Goal: Transaction & Acquisition: Purchase product/service

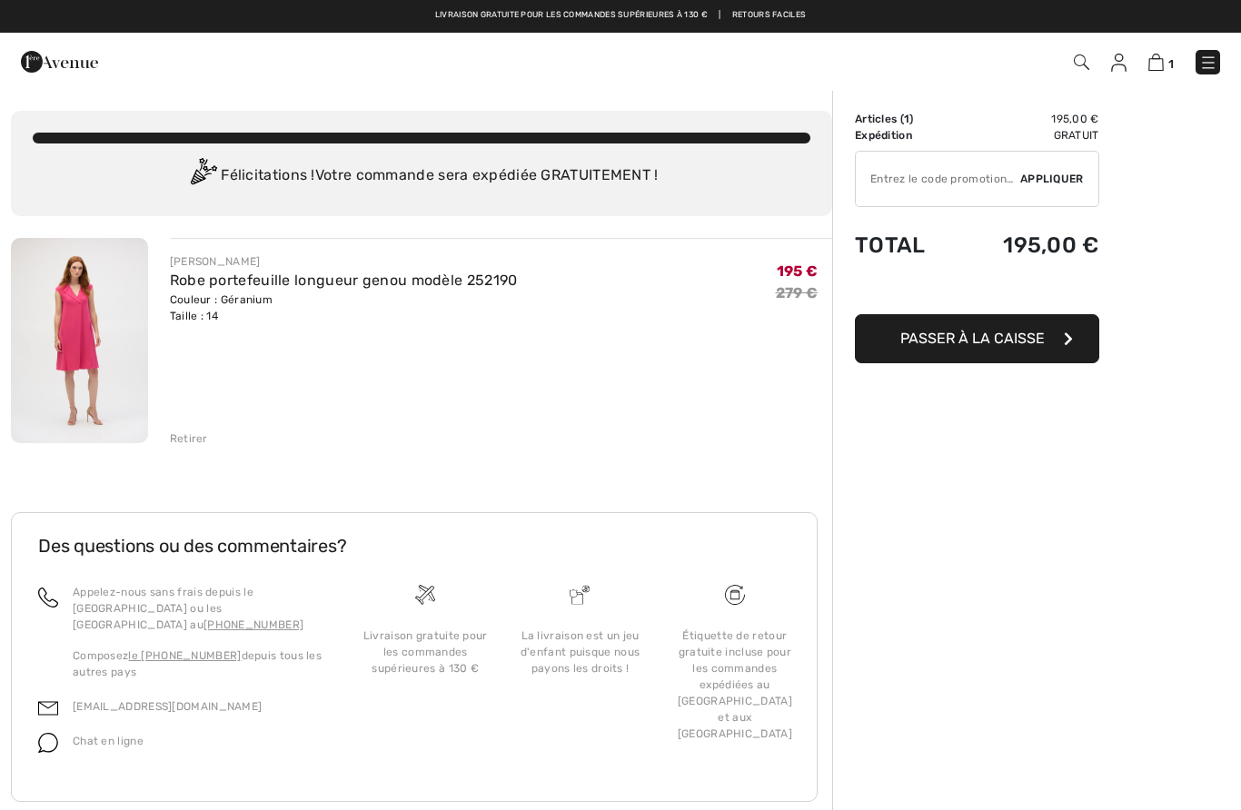
click at [1038, 181] on font "Appliquer" at bounding box center [1052, 179] width 64 height 13
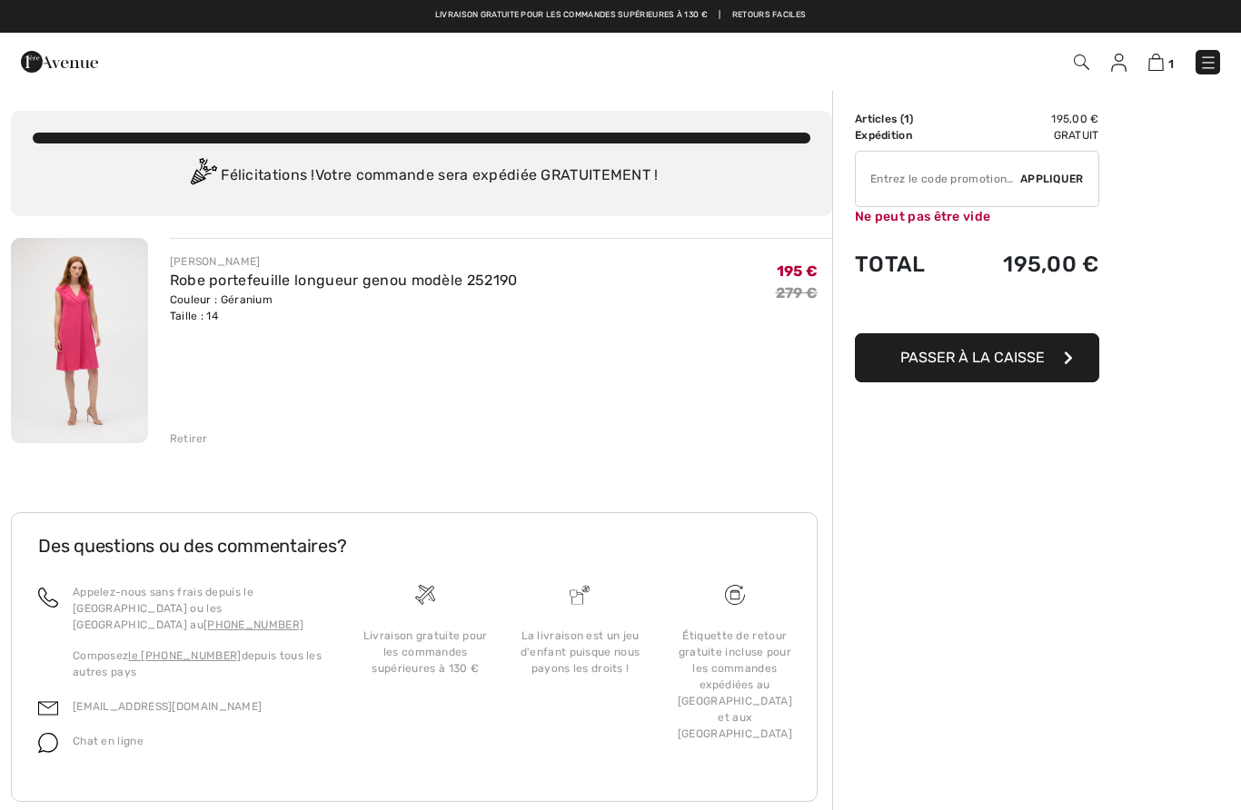
click at [931, 181] on input "TEXT" at bounding box center [938, 179] width 164 height 55
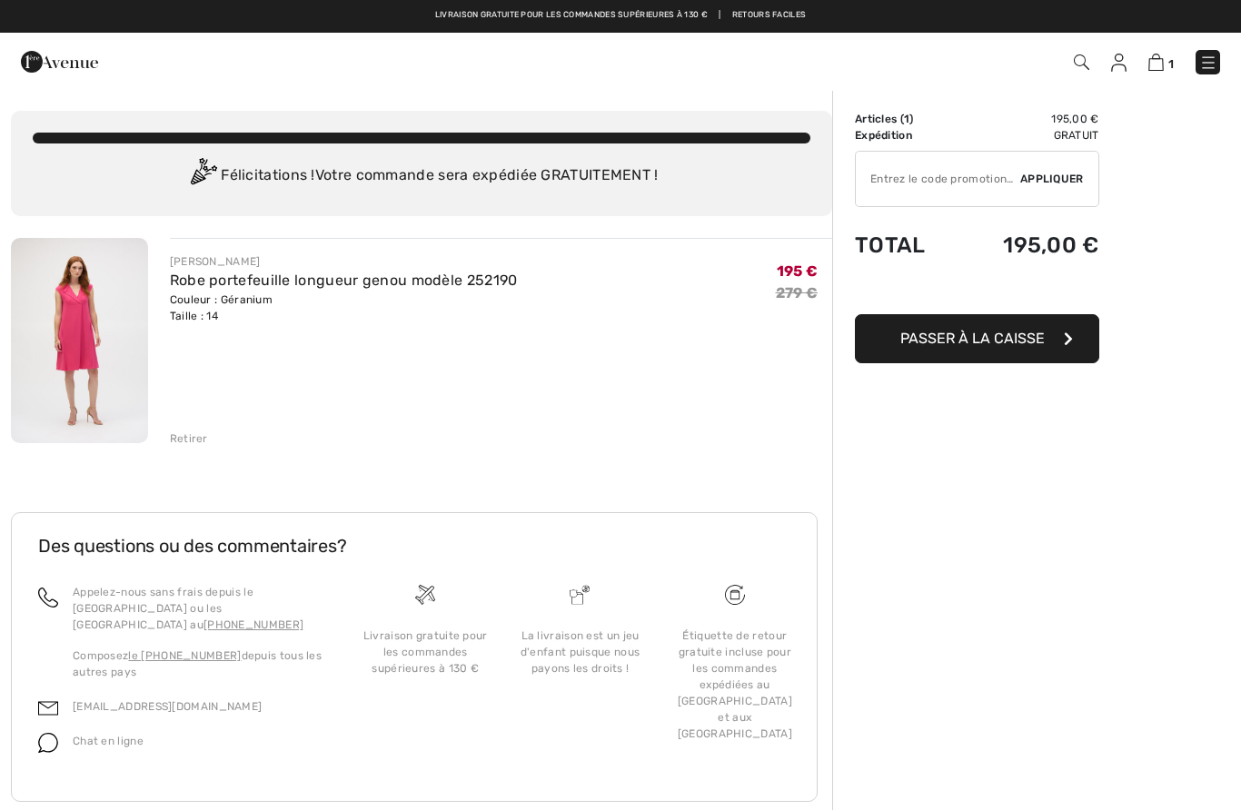
click at [1174, 138] on div "Order Summary Details Articles ( 1 ) 195,00 € Promo code € 0.00 Expédition Grat…" at bounding box center [1036, 468] width 409 height 759
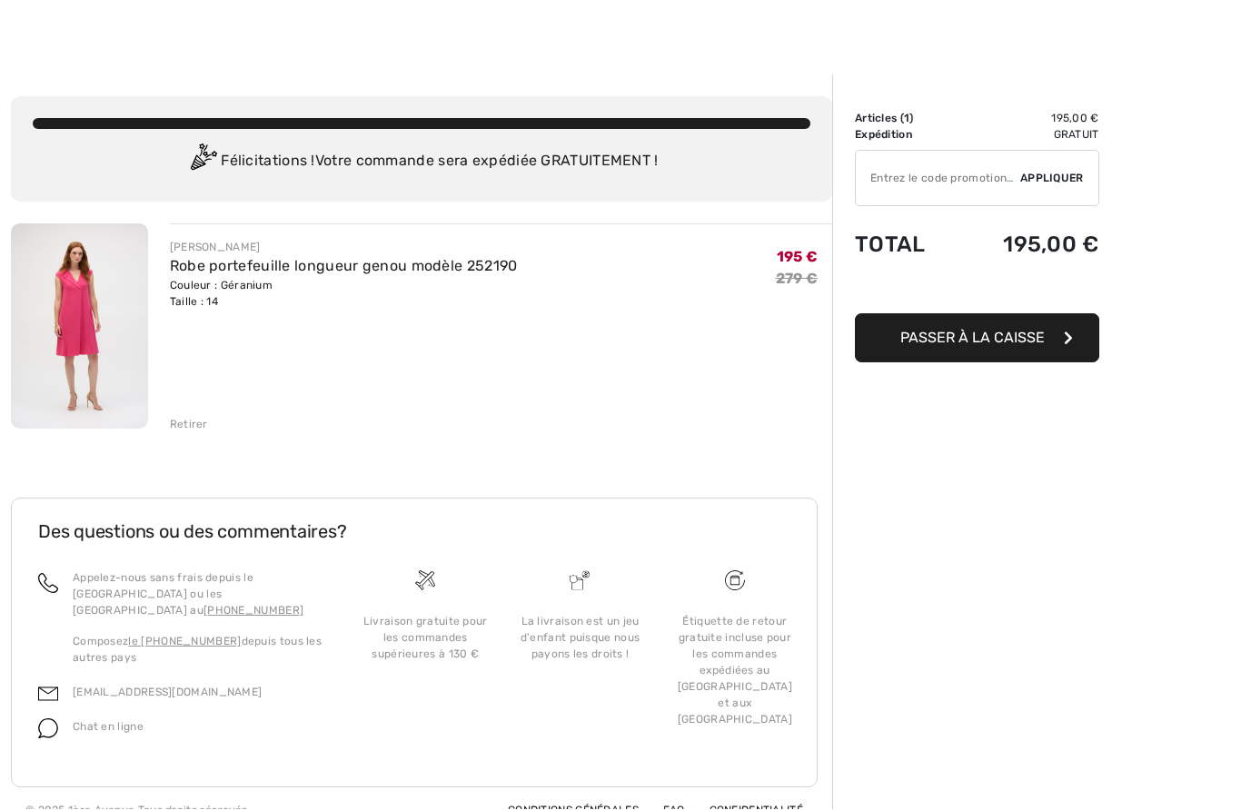
scroll to position [62, 0]
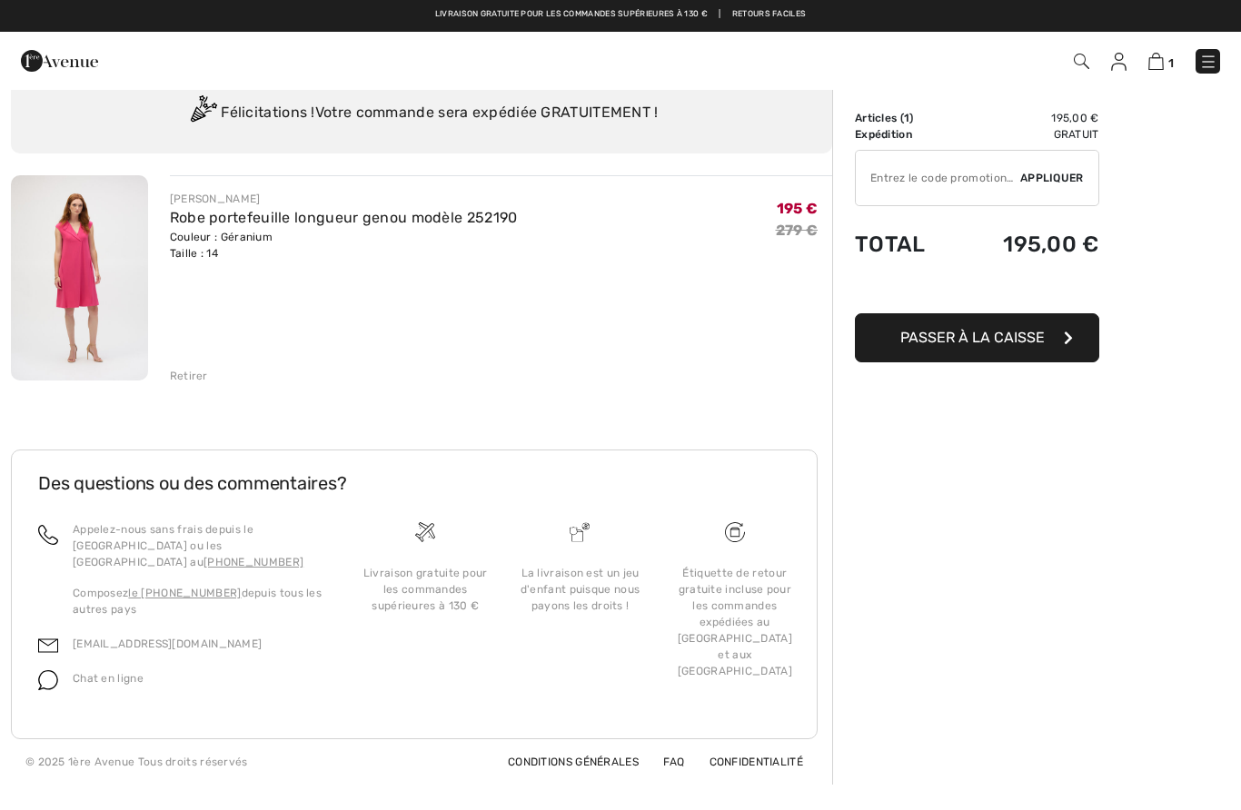
click at [996, 333] on font "Passer à la caisse" at bounding box center [972, 338] width 144 height 17
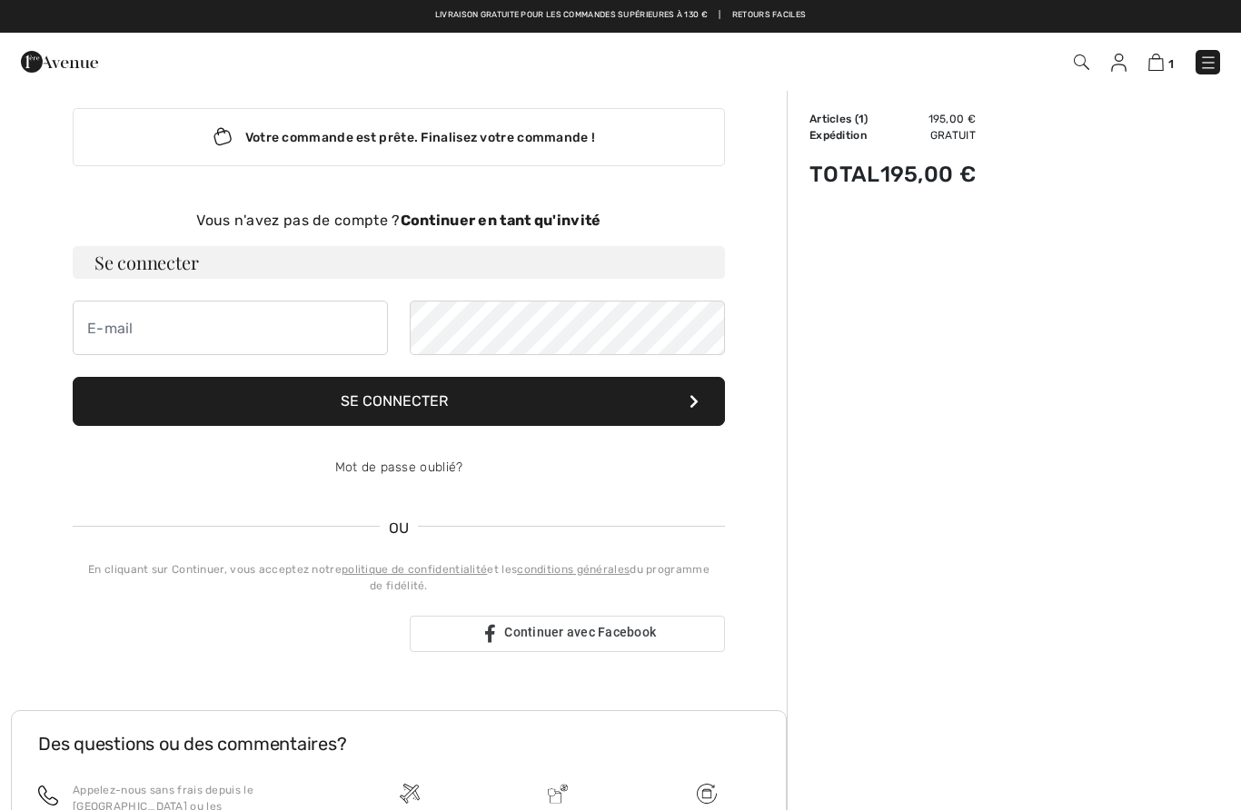
scroll to position [15, 0]
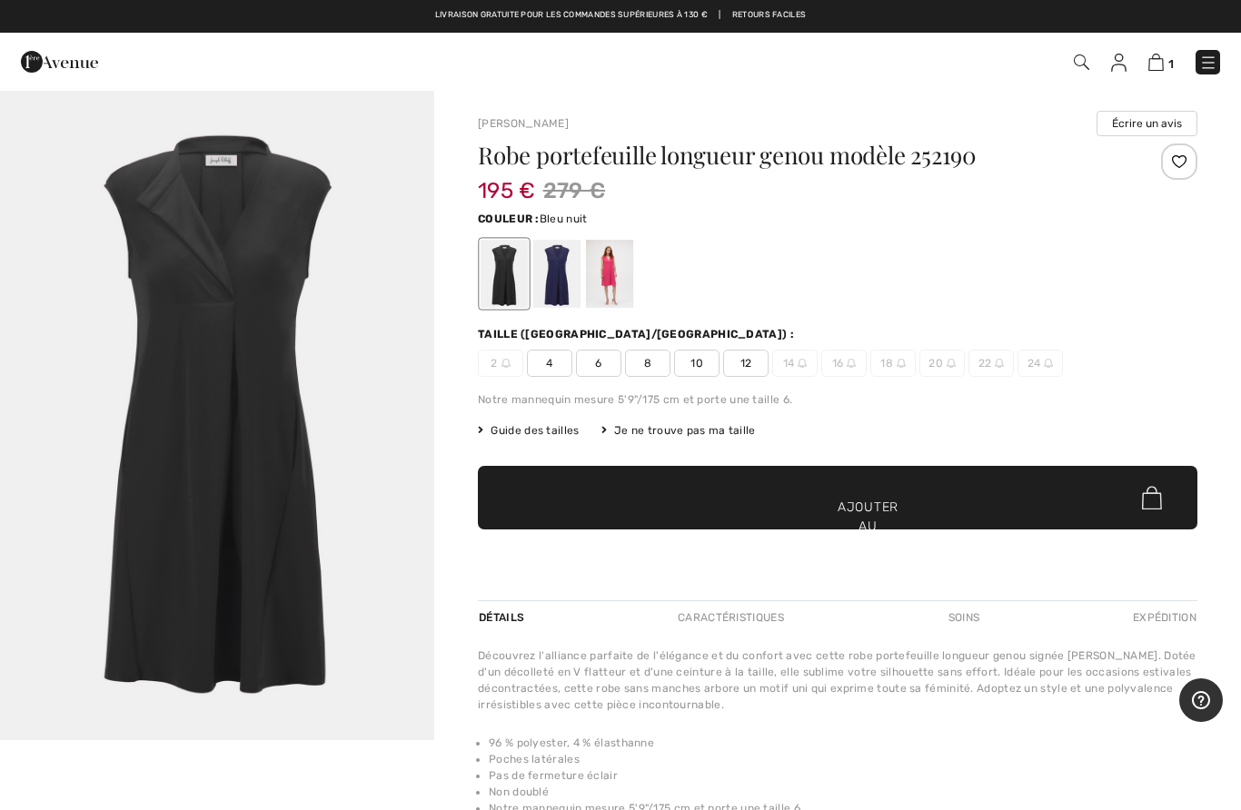
click at [571, 283] on div at bounding box center [556, 274] width 47 height 68
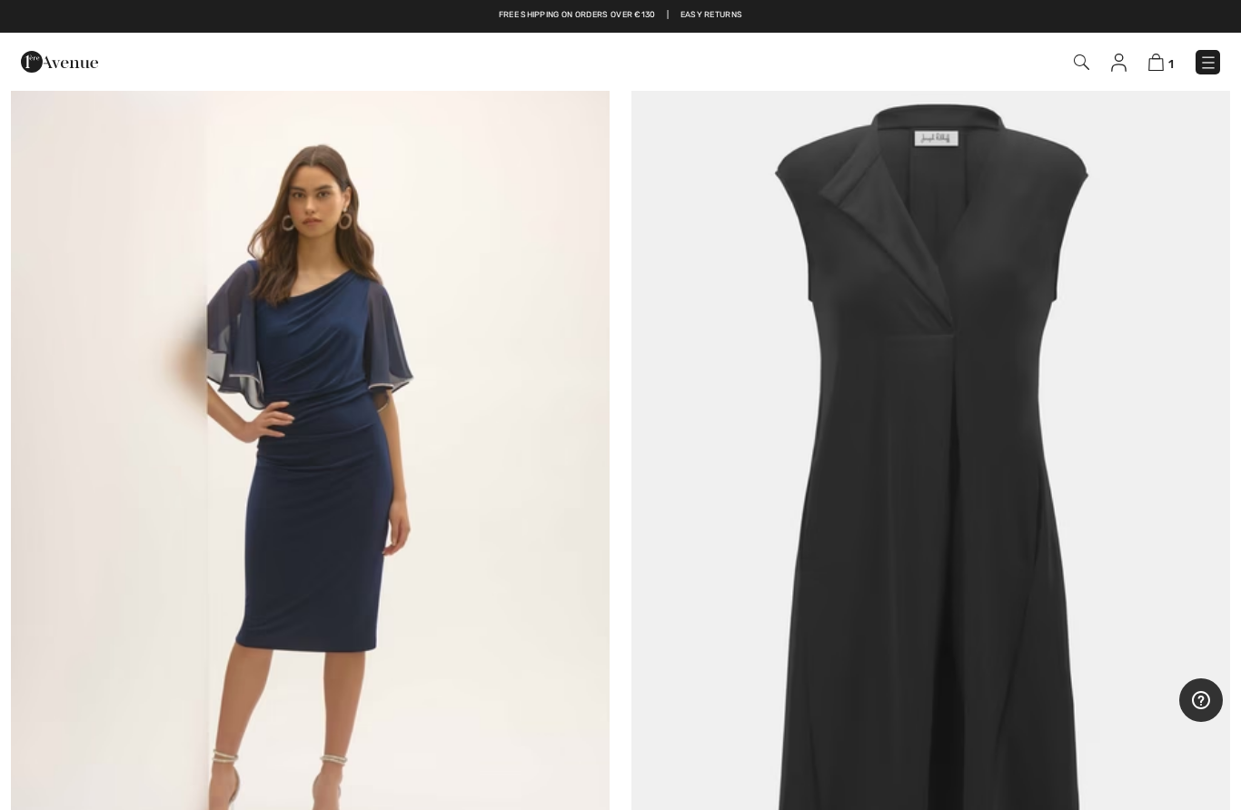
checkbox input "true"
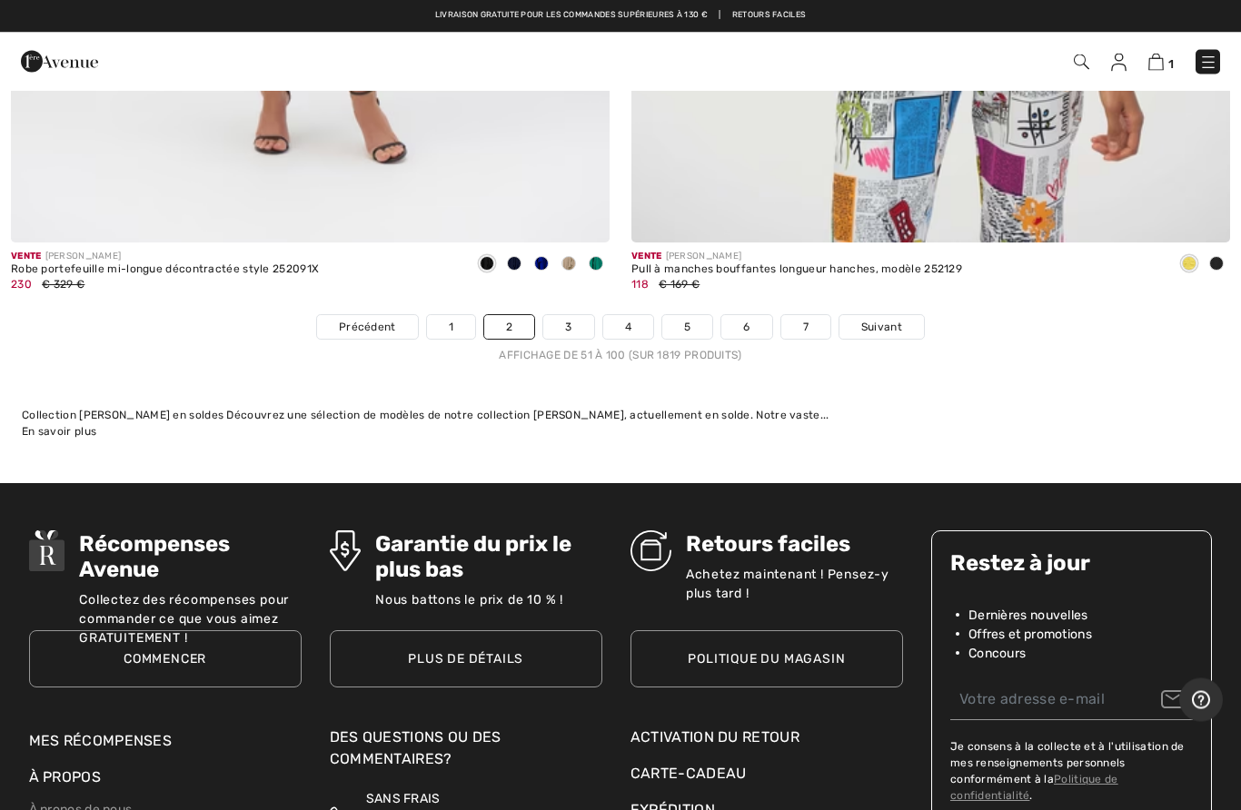
scroll to position [25033, 0]
click at [585, 315] on link "3" at bounding box center [568, 327] width 50 height 24
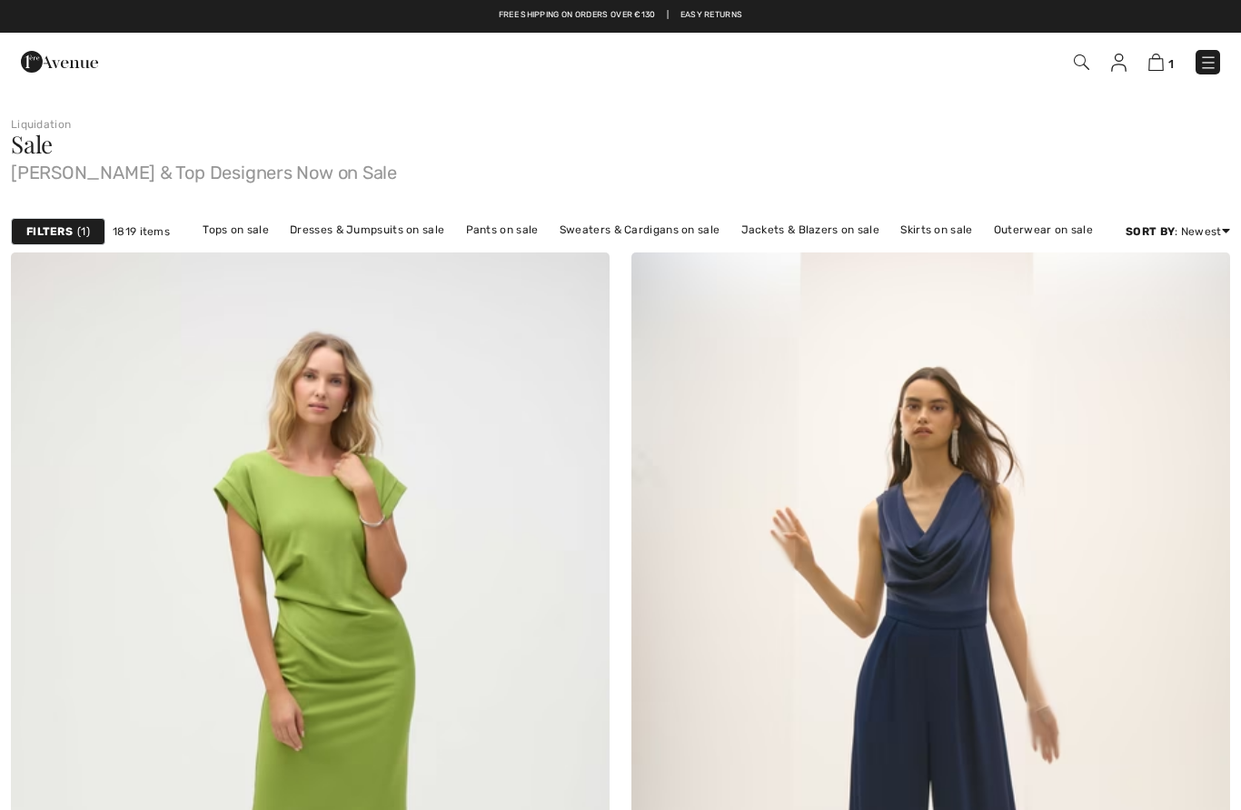
checkbox input "true"
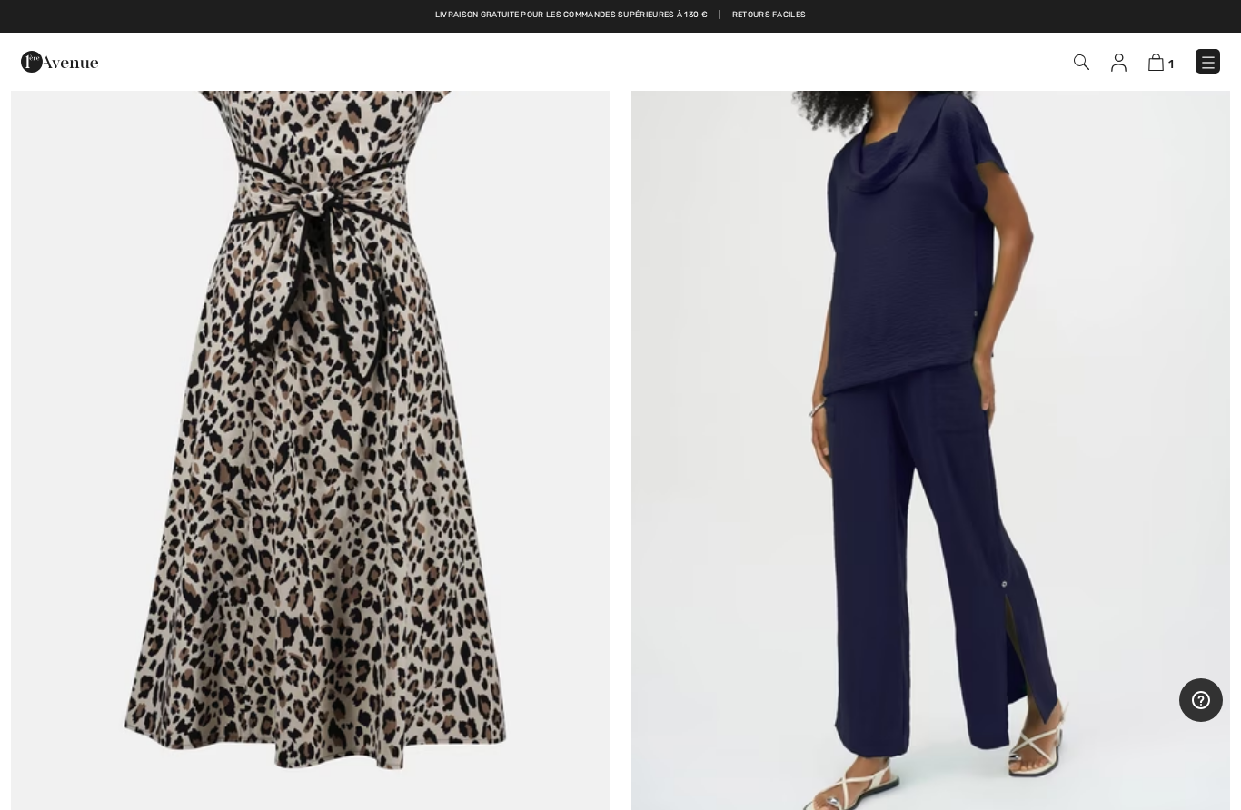
scroll to position [11182, 0]
click at [409, 521] on img at bounding box center [310, 375] width 599 height 899
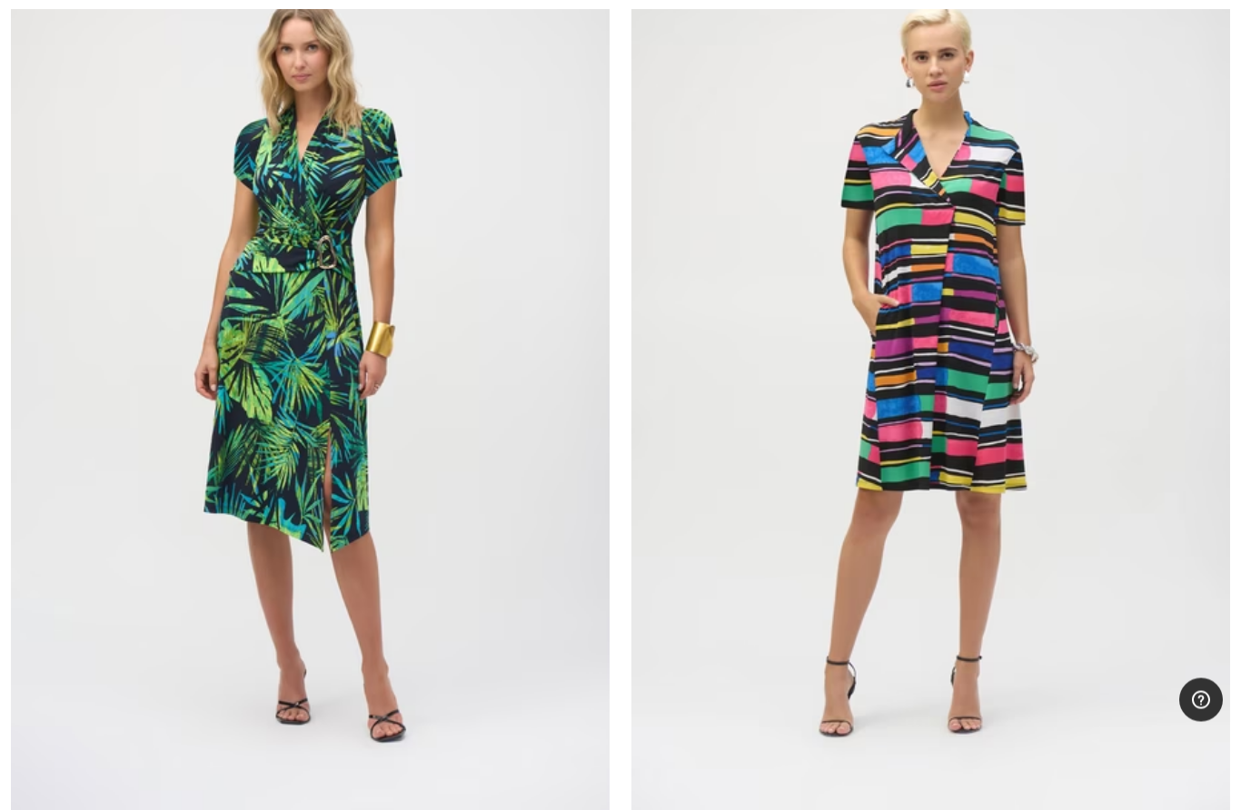
scroll to position [15306, 0]
click at [955, 326] on img at bounding box center [930, 366] width 599 height 899
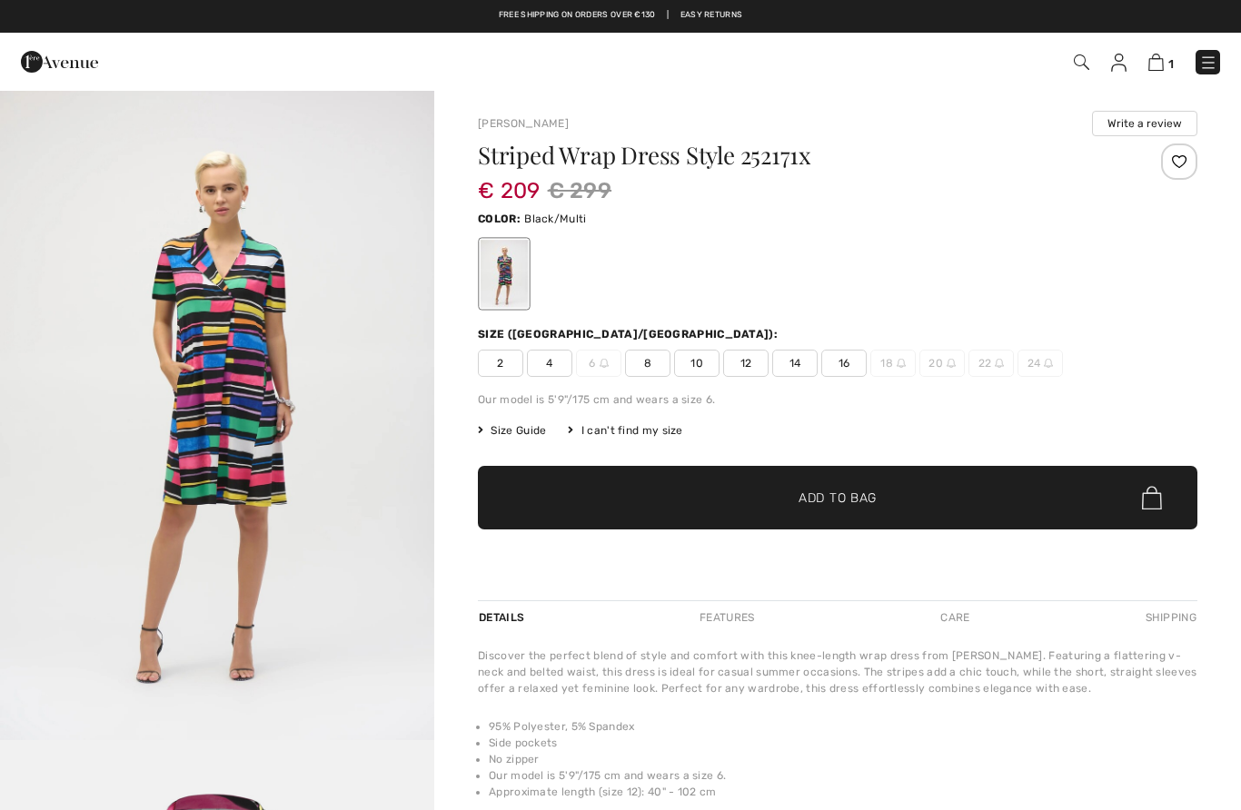
checkbox input "true"
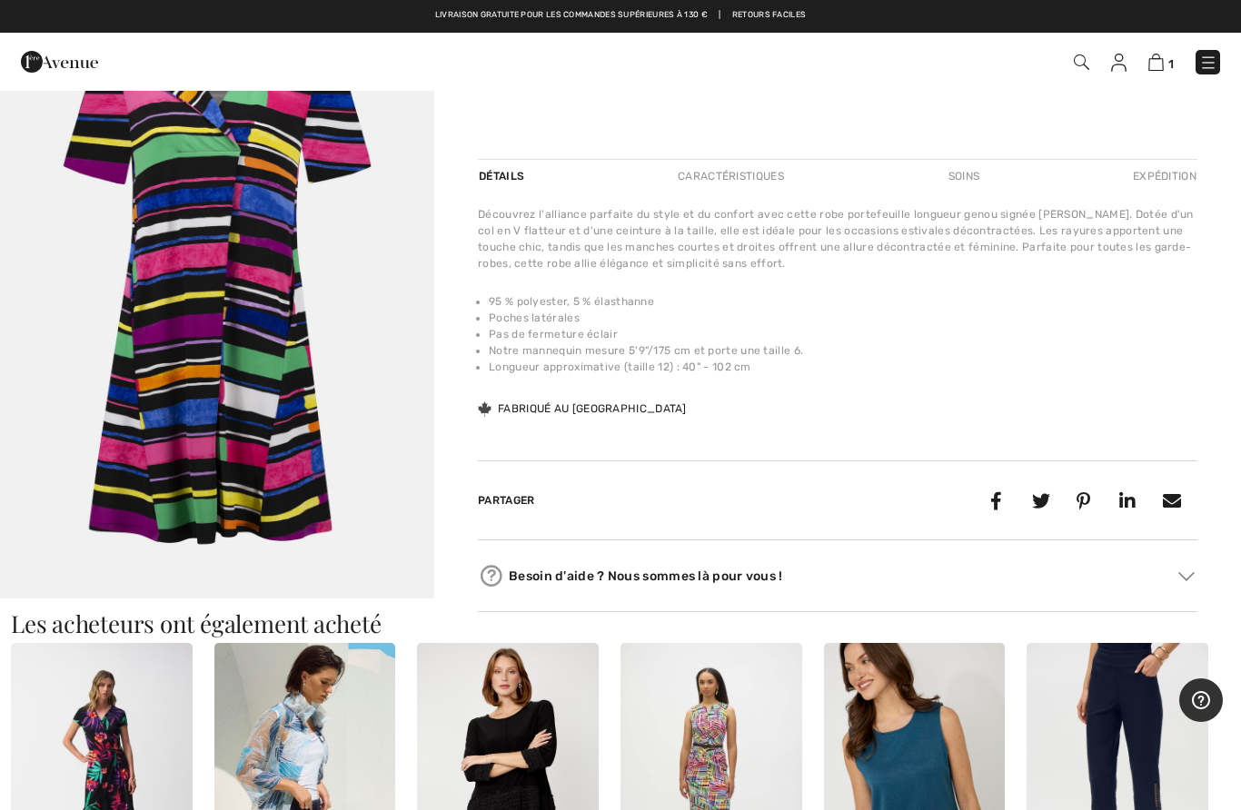
scroll to position [395, 0]
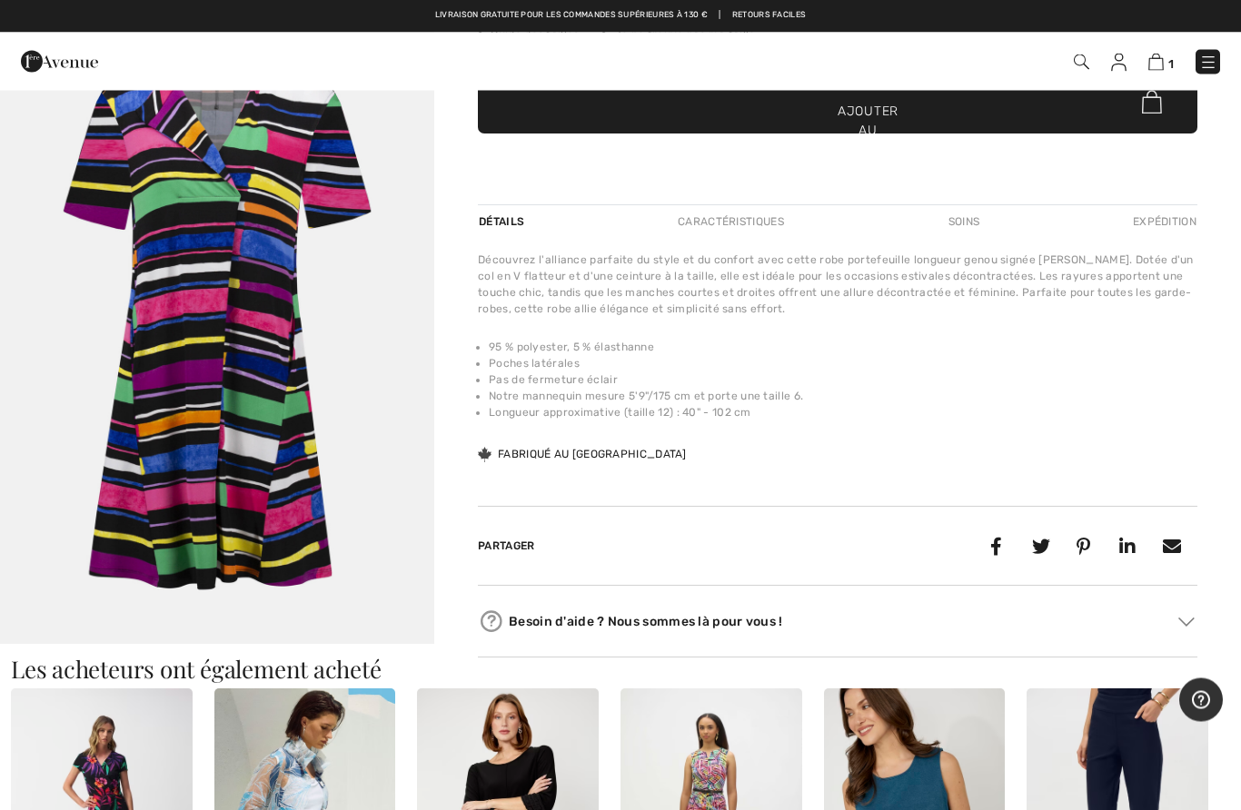
click at [238, 340] on img "2 / 2" at bounding box center [217, 319] width 434 height 651
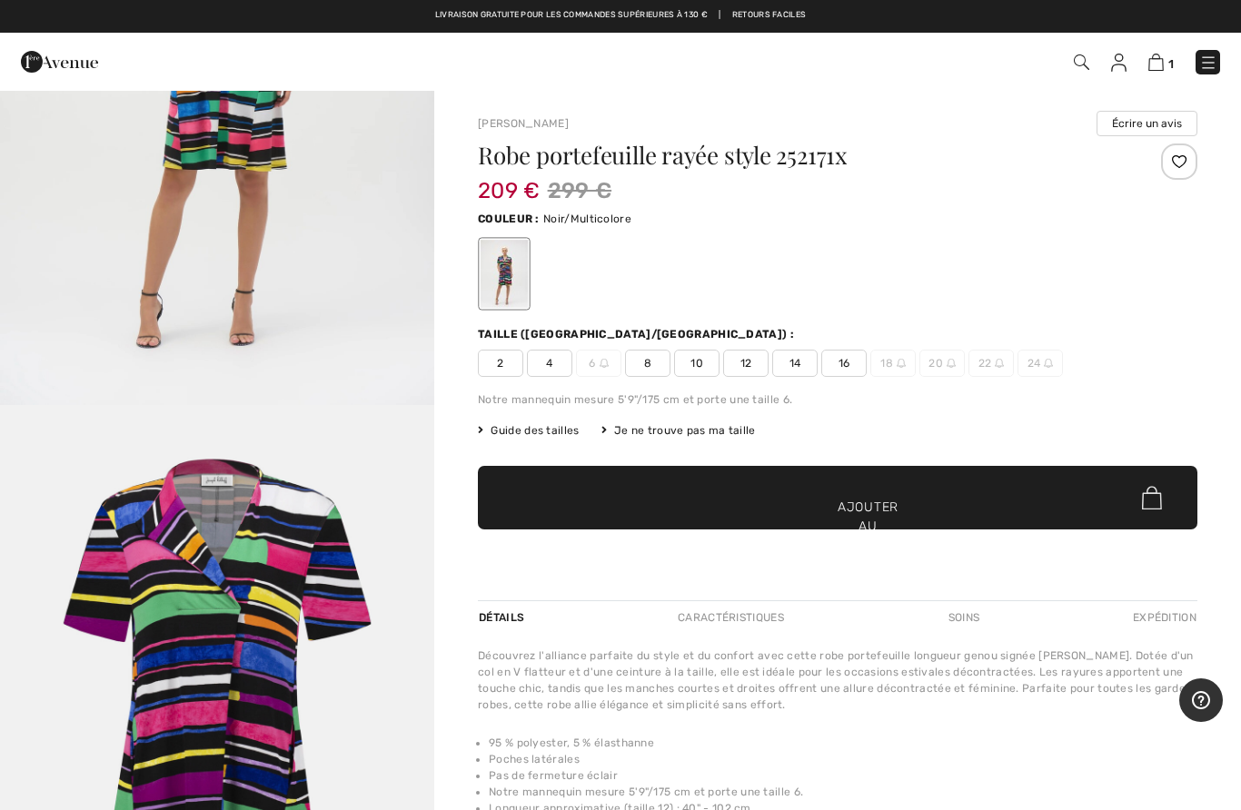
click at [810, 362] on span "14" at bounding box center [794, 363] width 45 height 27
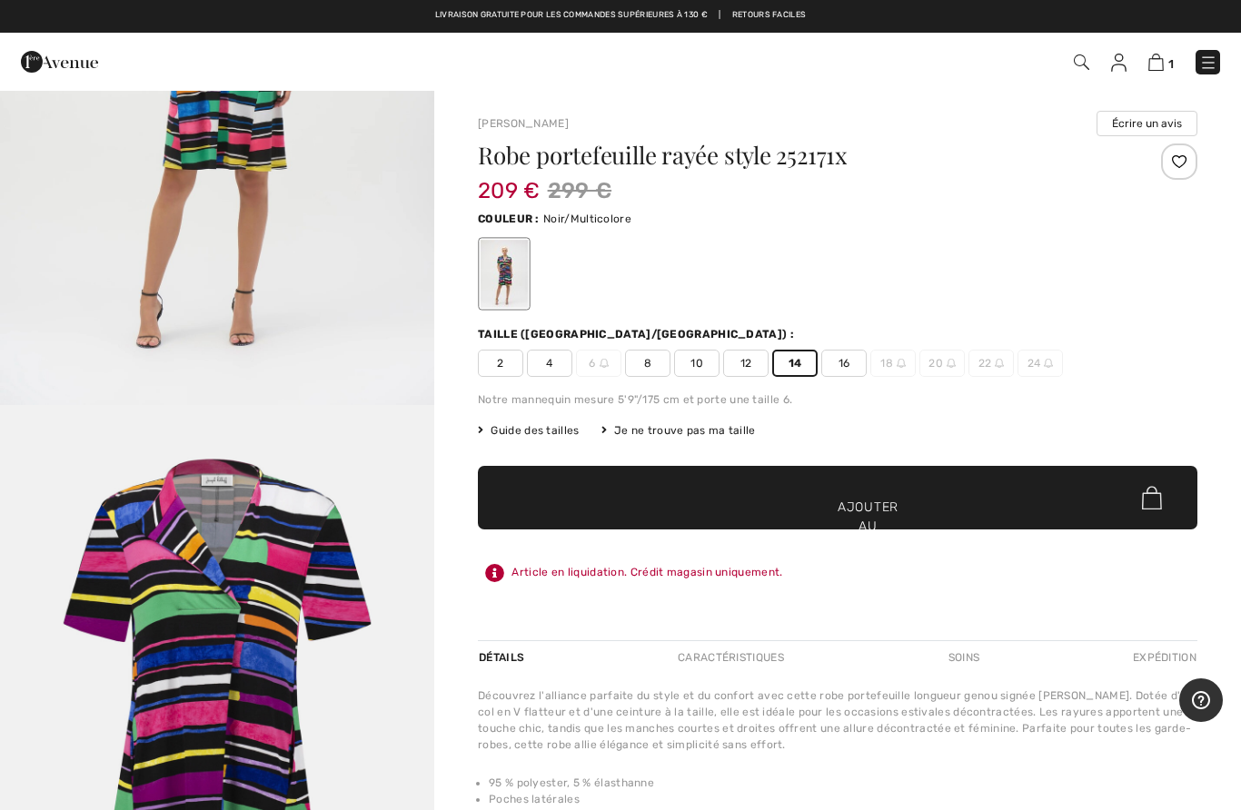
click at [788, 484] on span "✔ Ajouté au panier Ajouter au panier" at bounding box center [838, 498] width 720 height 64
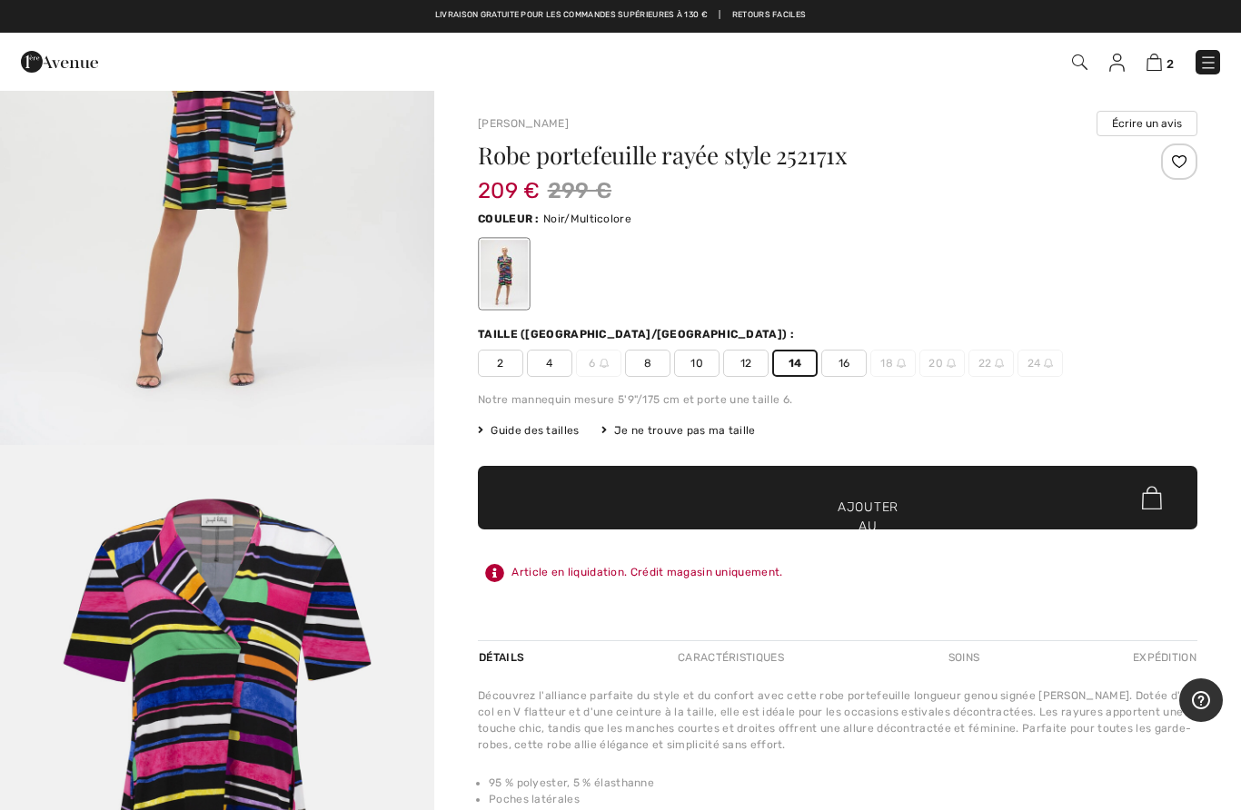
click at [1162, 56] on img at bounding box center [1154, 62] width 15 height 17
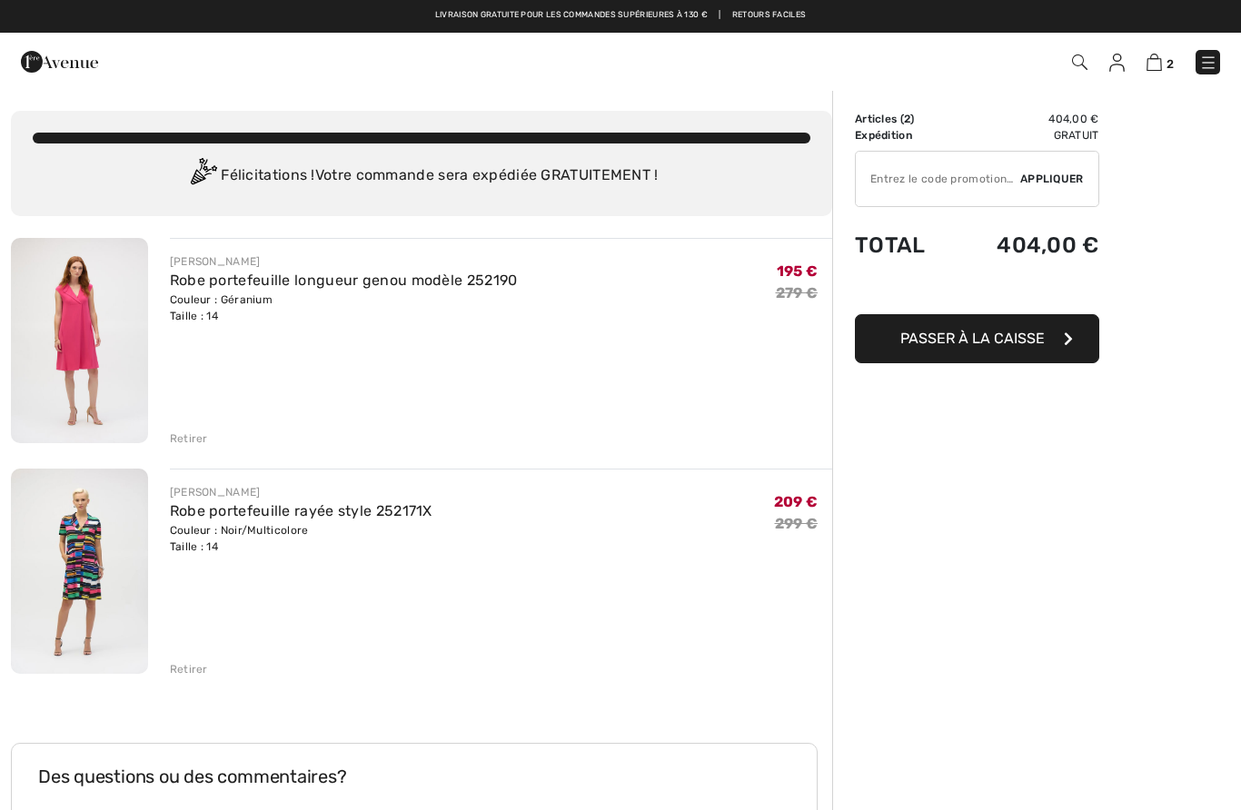
click at [183, 432] on font "Retirer" at bounding box center [189, 438] width 38 height 13
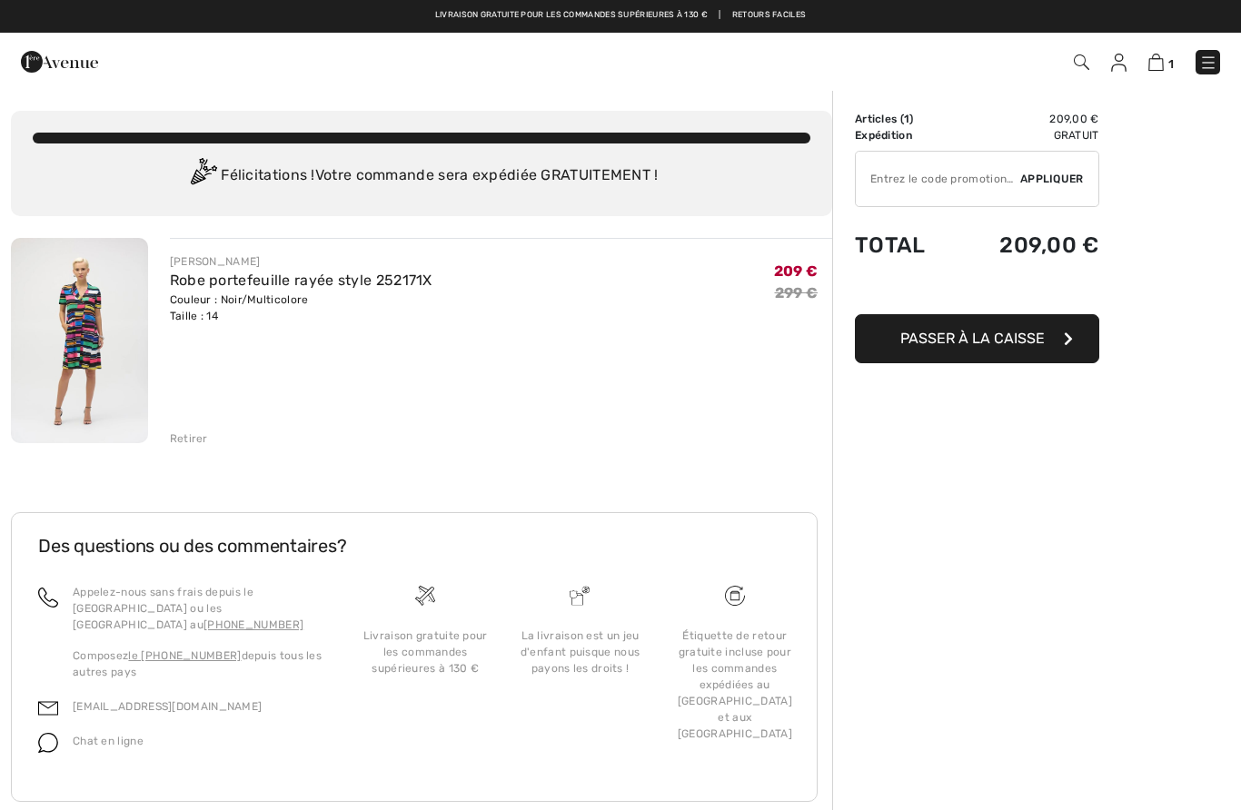
click at [960, 340] on font "Passer à la caisse" at bounding box center [972, 338] width 144 height 17
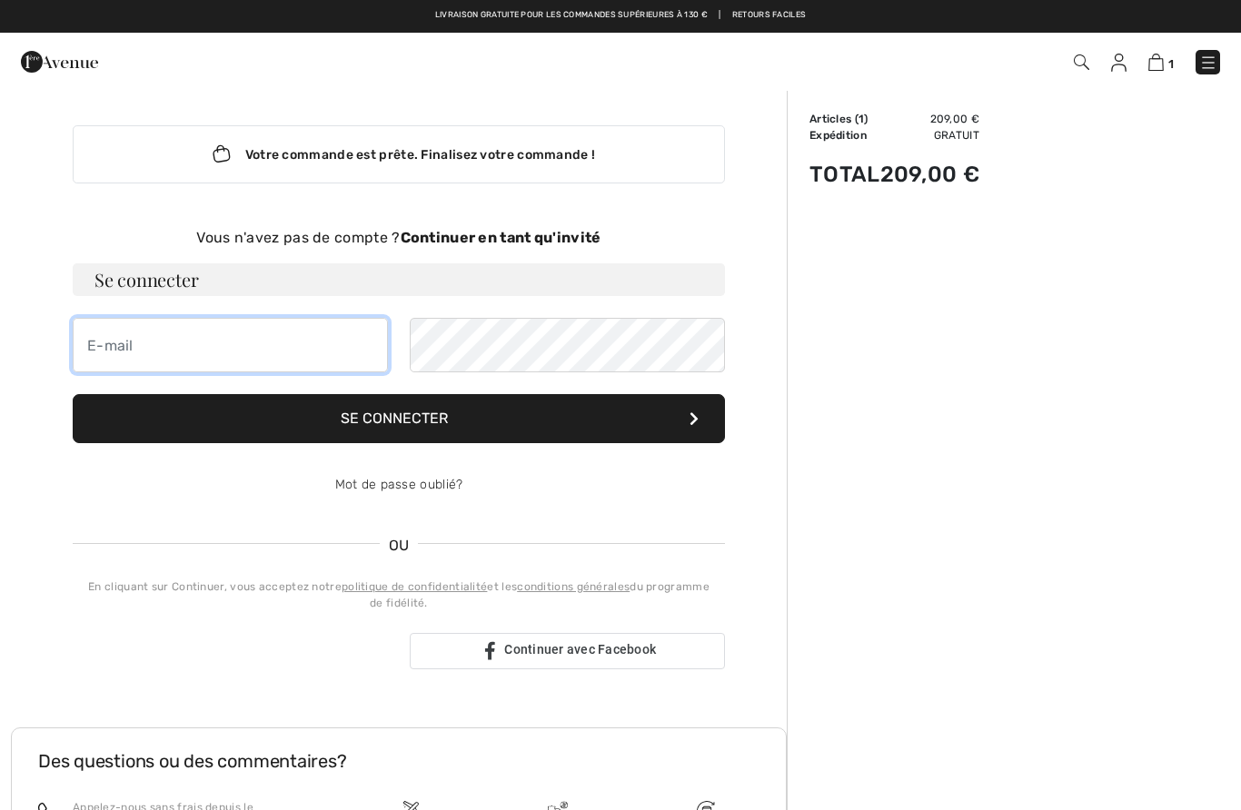
click at [261, 357] on input "email" at bounding box center [230, 345] width 315 height 55
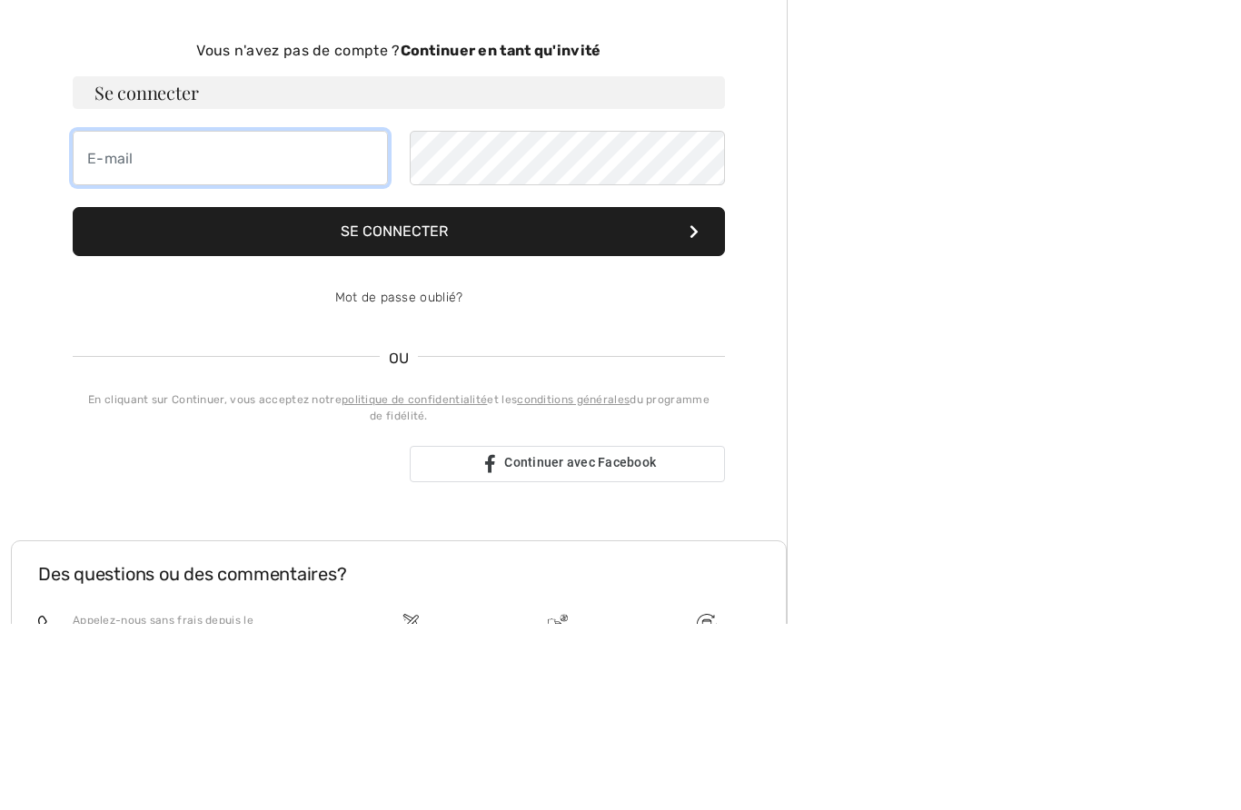
type input "vero.vatran@wanadoo.fr"
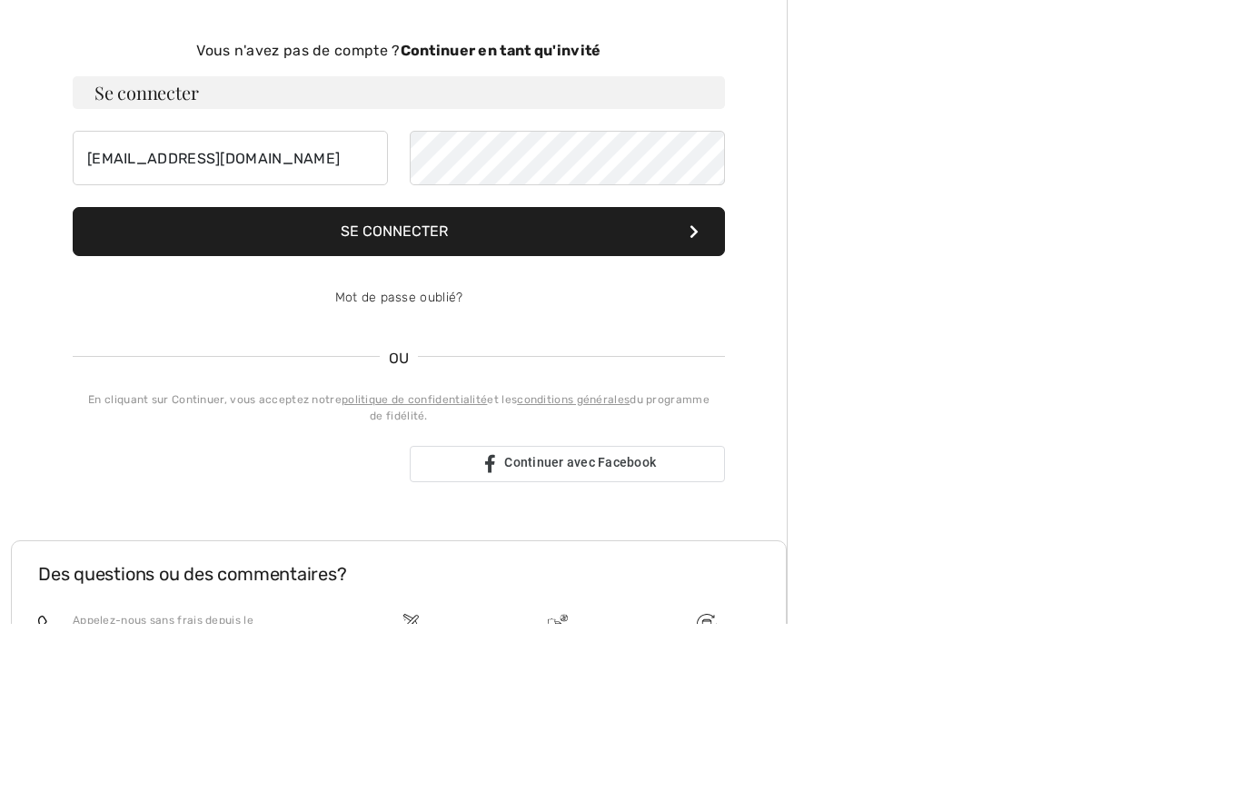
scroll to position [187, 0]
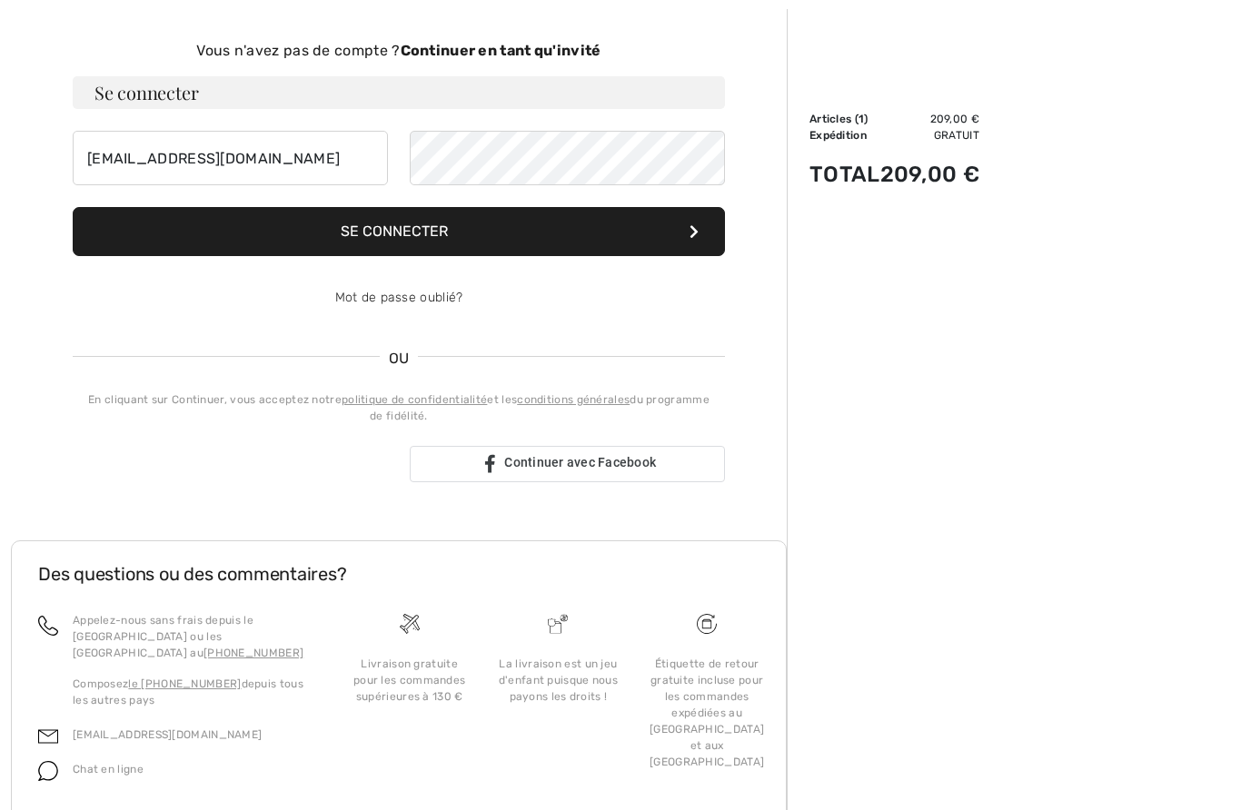
click at [501, 228] on button "Se connecter" at bounding box center [399, 231] width 652 height 49
click at [704, 234] on button "Se connecter" at bounding box center [399, 231] width 652 height 49
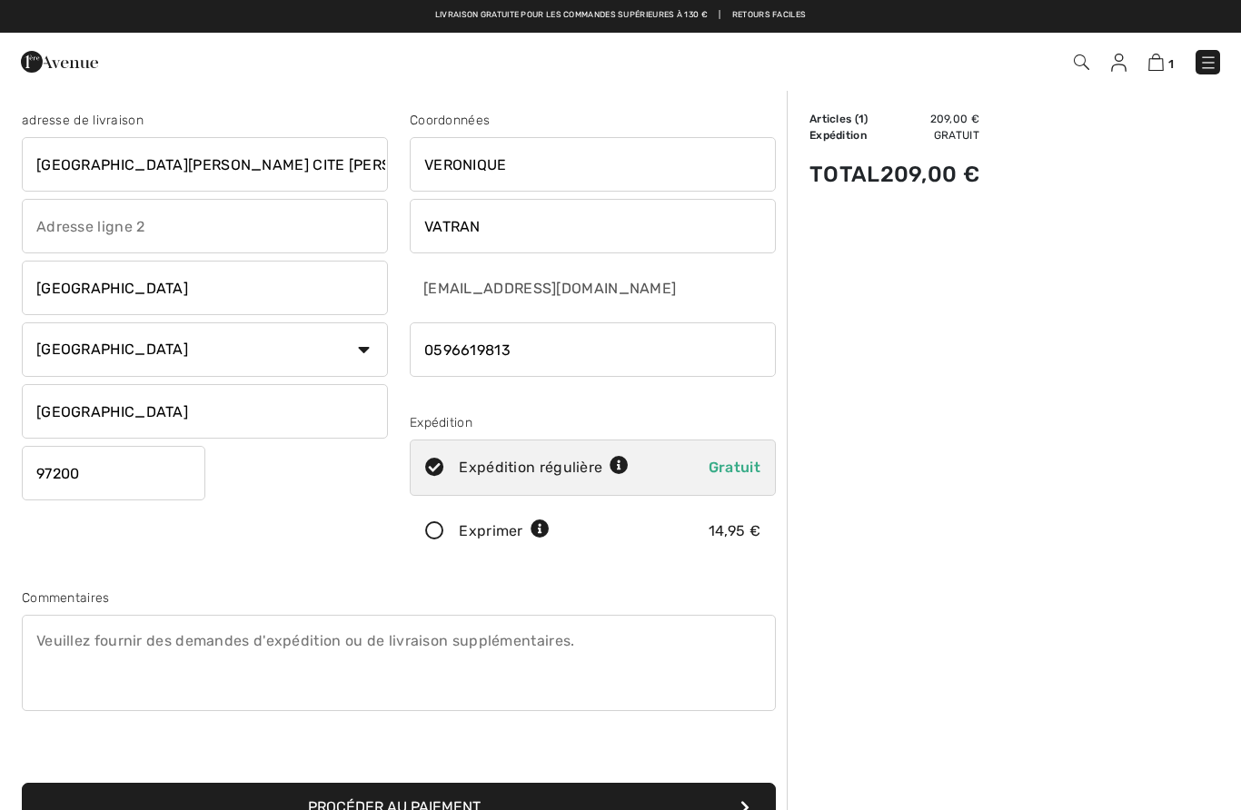
click at [361, 164] on input "AVENUE SALVADOR ALLENDE CITE DILLON" at bounding box center [205, 164] width 366 height 55
type input "AVENUE"
click at [261, 222] on input "text" at bounding box center [205, 226] width 366 height 55
type input "Residence le BEAUPRE"
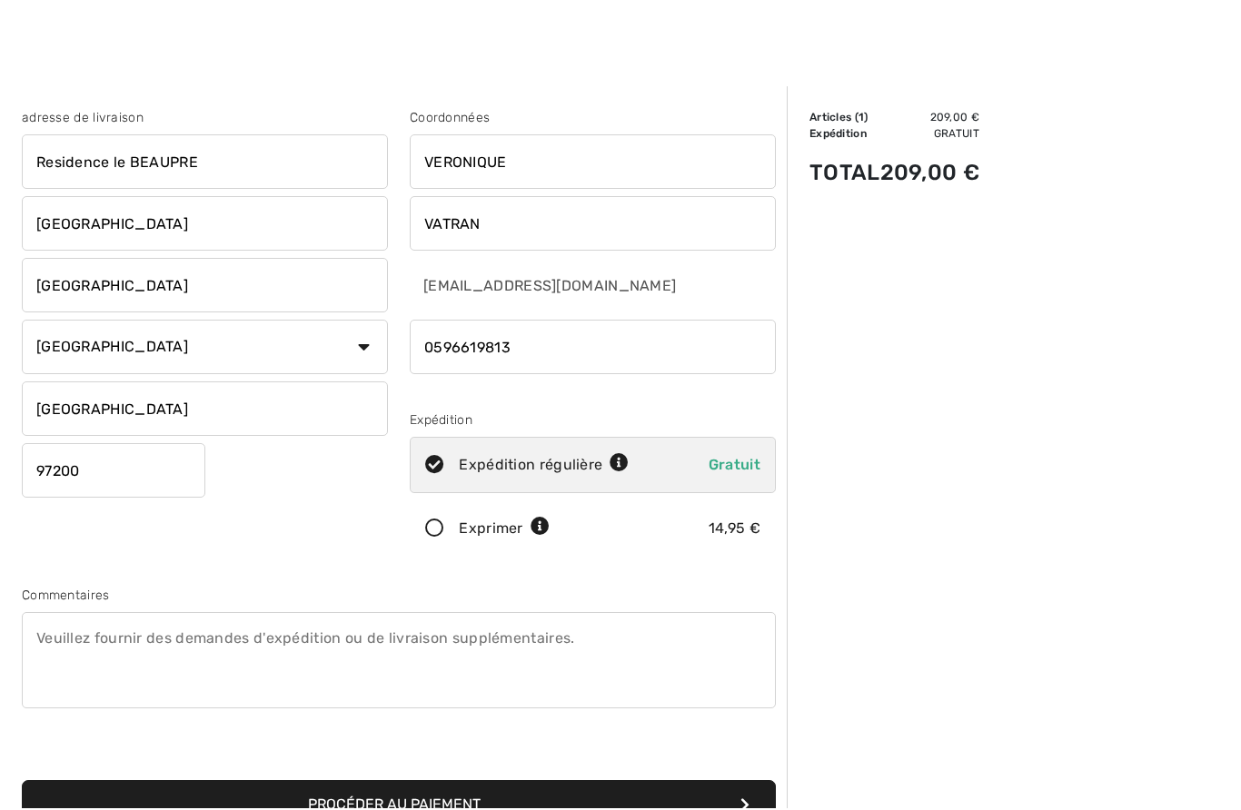
type input "Pointe de jaham"
click at [231, 280] on input "FORT DE FRANCE" at bounding box center [205, 288] width 366 height 55
type input "F"
type input "97233 SCHOELCHER"
click at [215, 343] on select "Pays Canada États-Unis Afghanistan Îles Åland Albanie Algérie Samoa américaines…" at bounding box center [205, 350] width 366 height 55
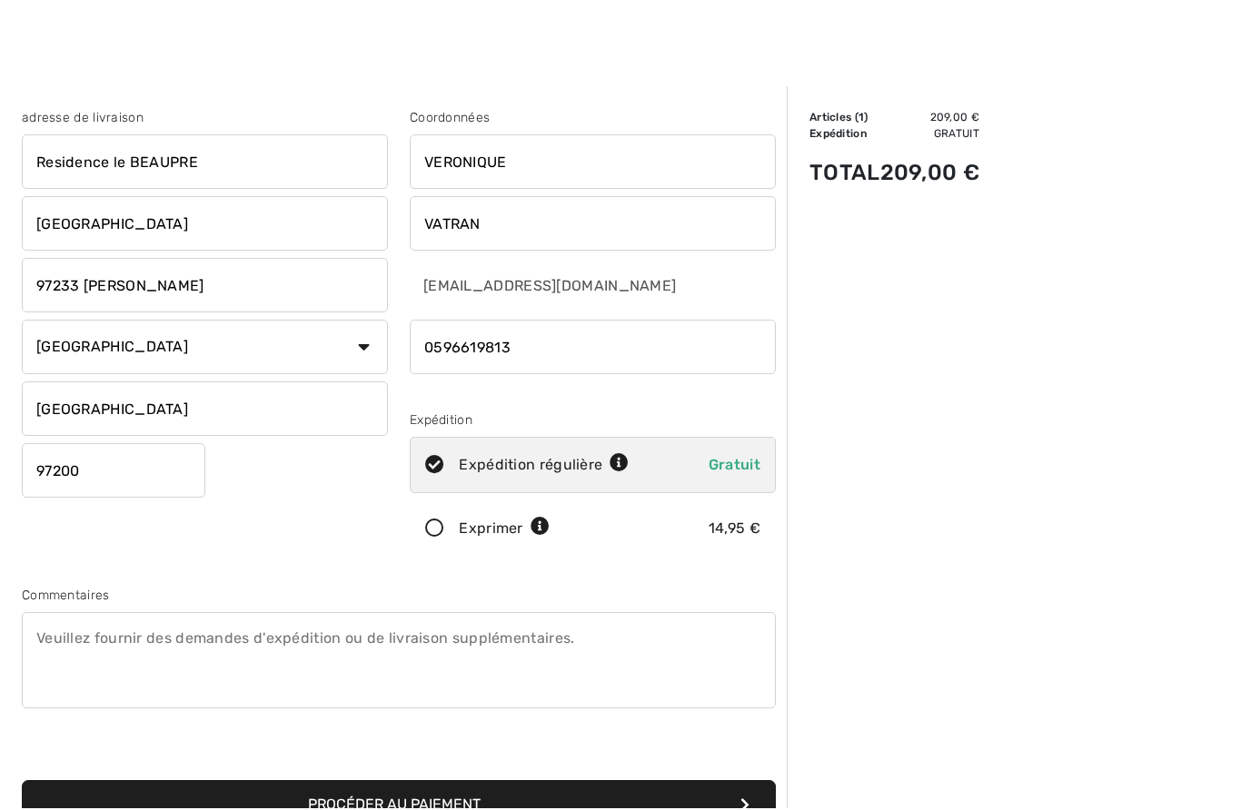
scroll to position [3, 0]
click at [645, 348] on input "phone" at bounding box center [593, 347] width 366 height 55
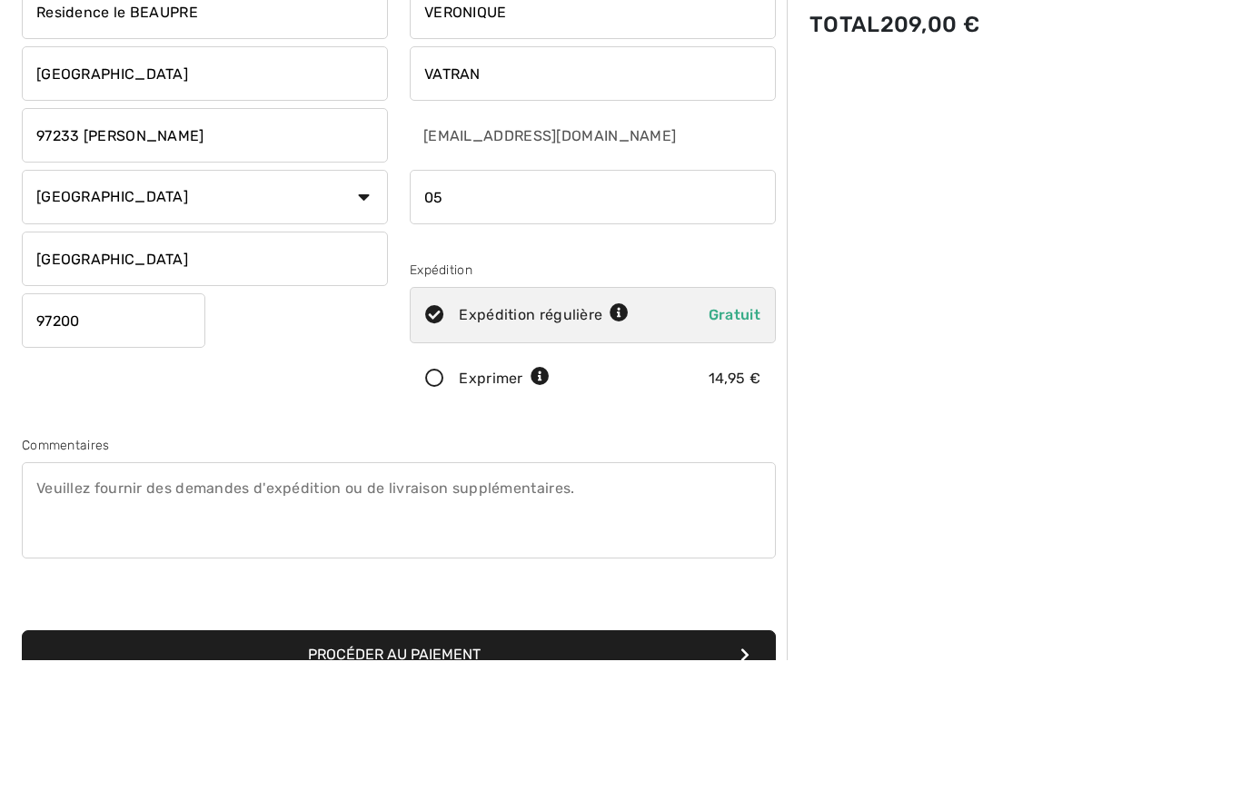
type input "0"
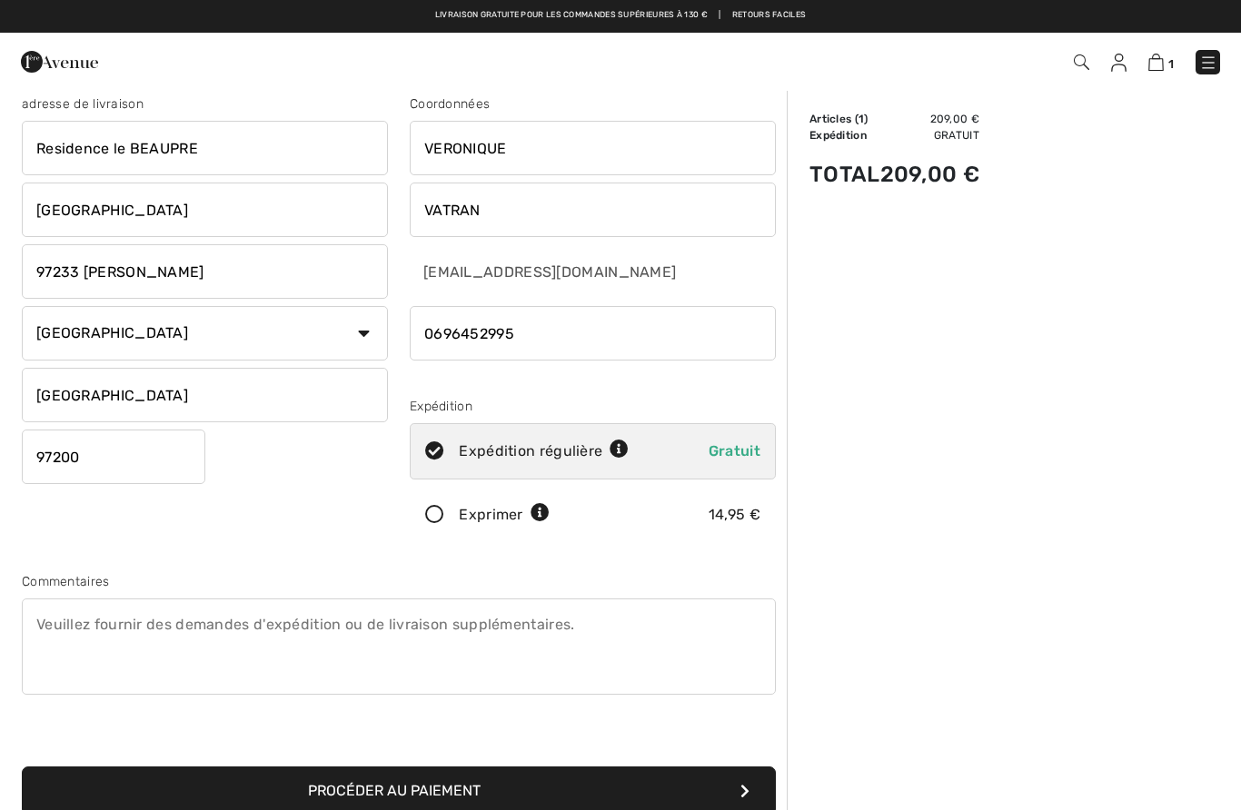
scroll to position [0, 0]
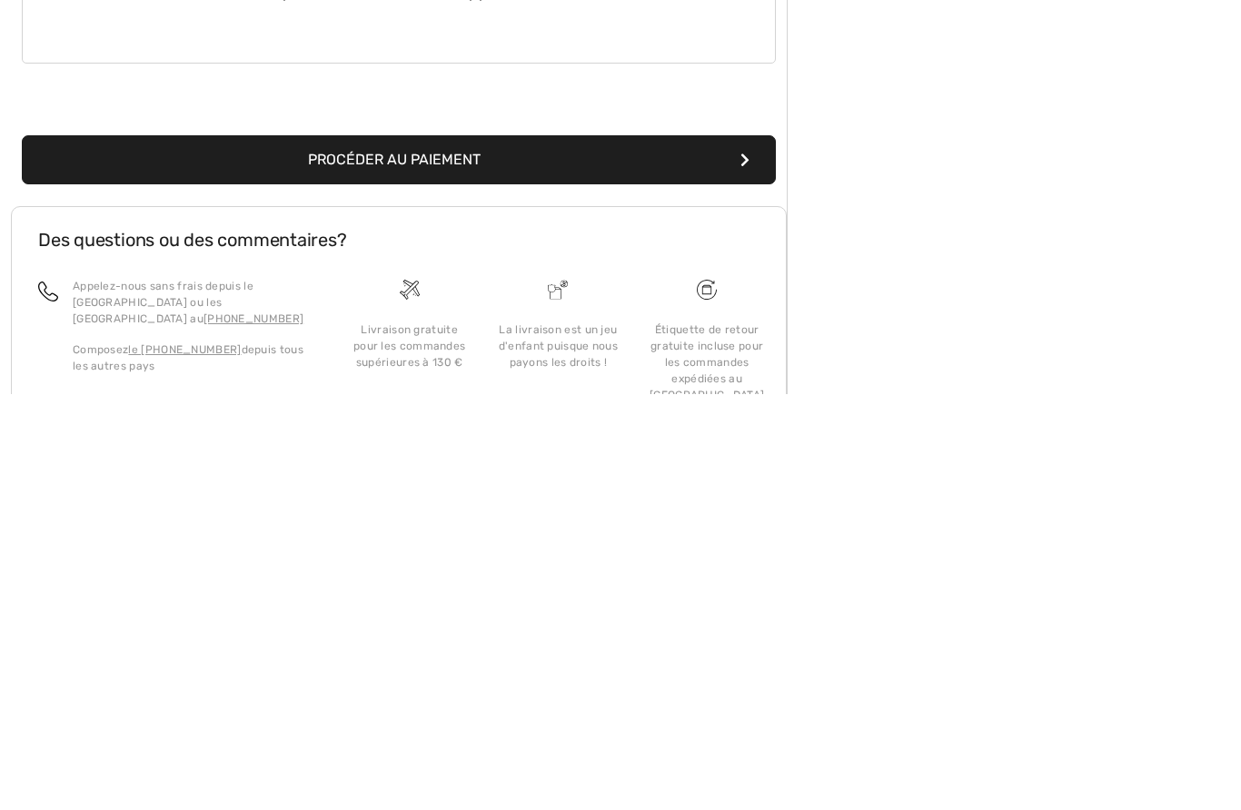
type input "0696452995"
click at [376, 567] on font "Procéder au paiement" at bounding box center [394, 575] width 173 height 17
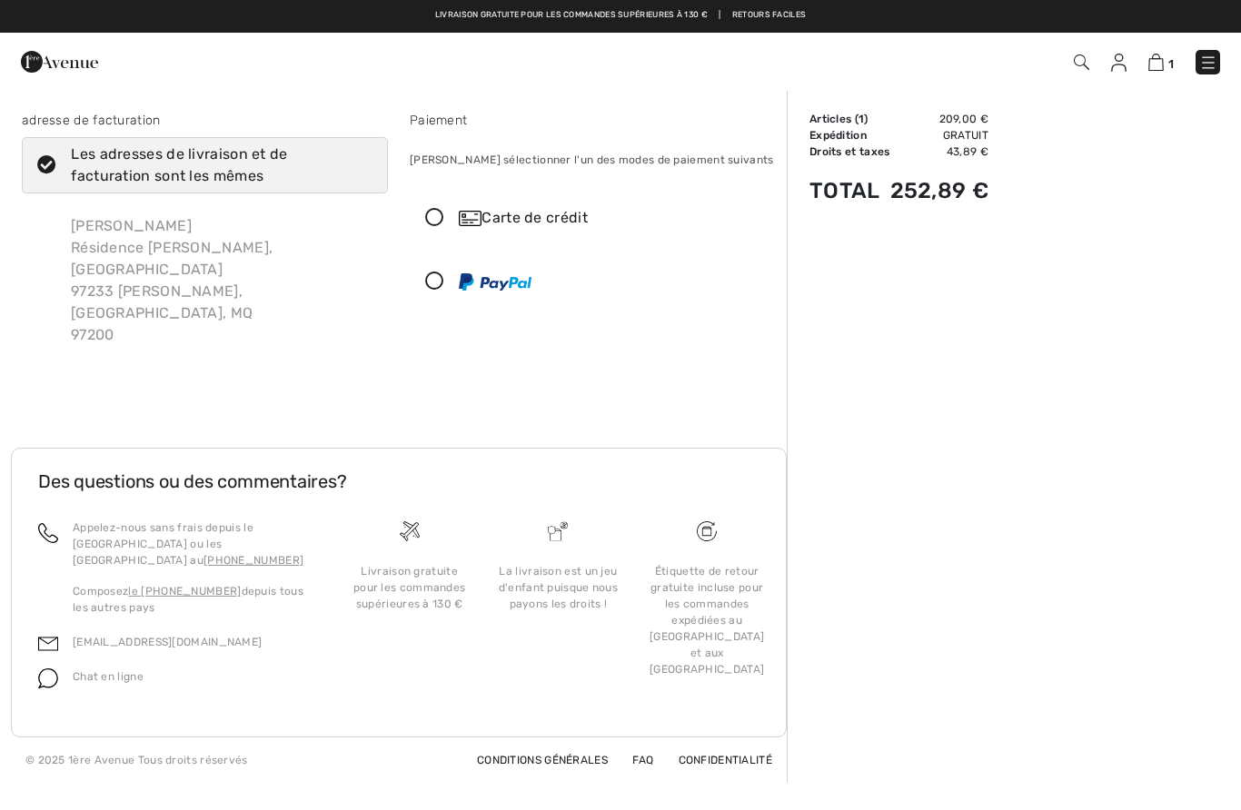
click at [129, 314] on div "[PERSON_NAME] Résidence [PERSON_NAME], [GEOGRAPHIC_DATA] 97233 Schoelcher, [GEO…" at bounding box center [222, 281] width 332 height 160
click at [132, 301] on div "[PERSON_NAME] Résidence [PERSON_NAME], [GEOGRAPHIC_DATA] 97233 Schoelcher, [GEO…" at bounding box center [222, 281] width 332 height 160
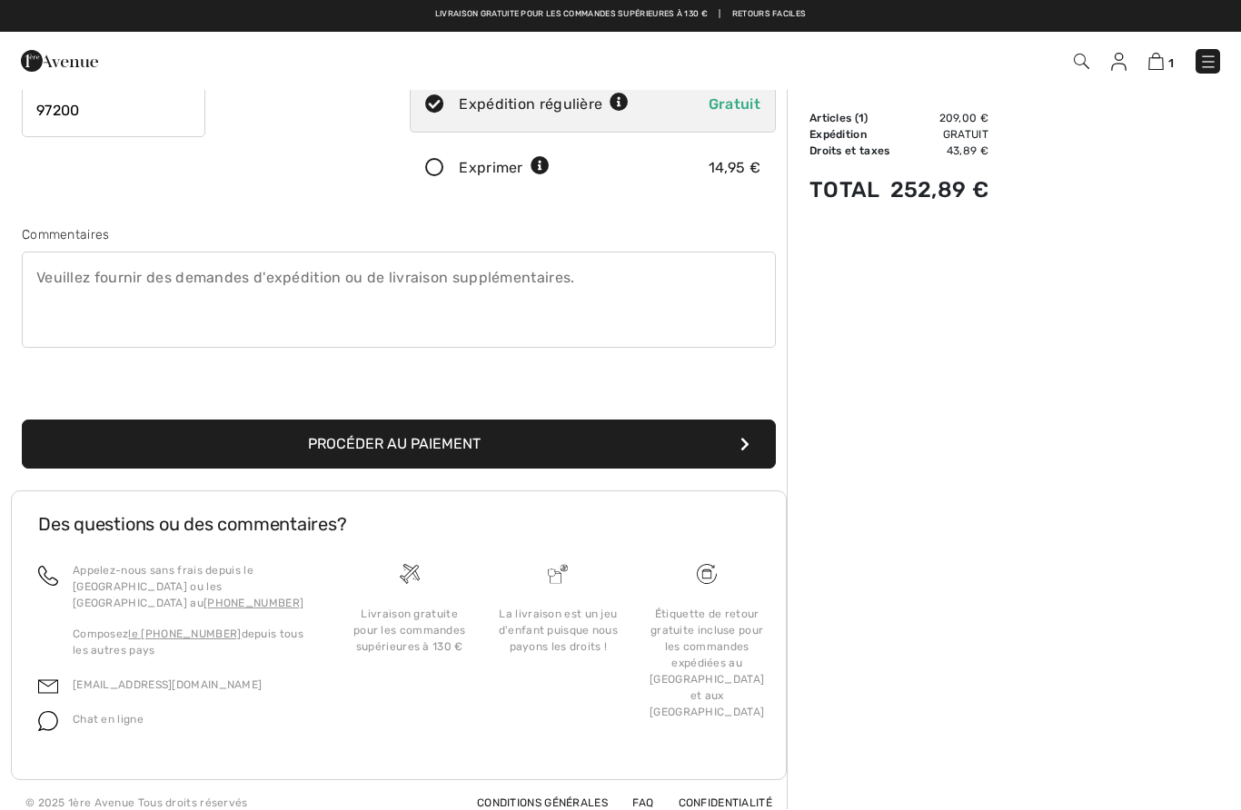
scroll to position [362, 0]
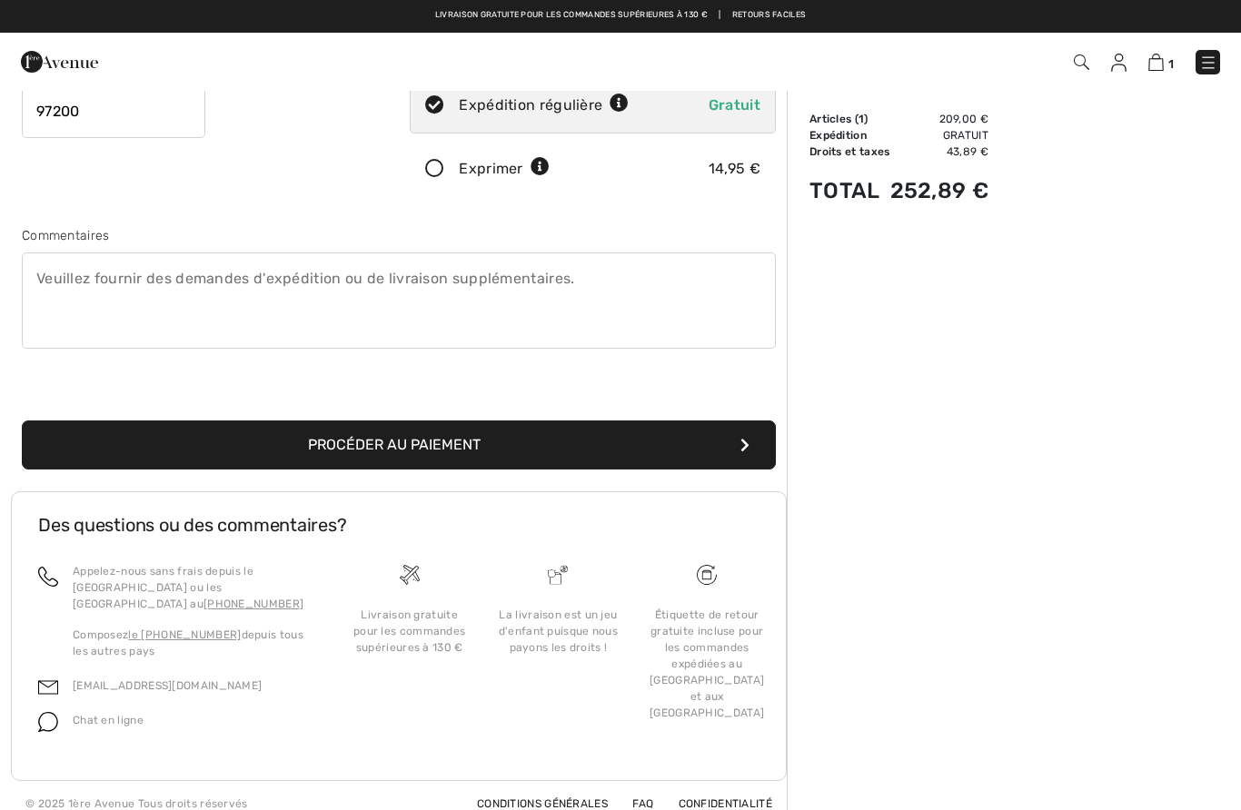
click at [466, 432] on button "Procéder au paiement" at bounding box center [399, 445] width 754 height 49
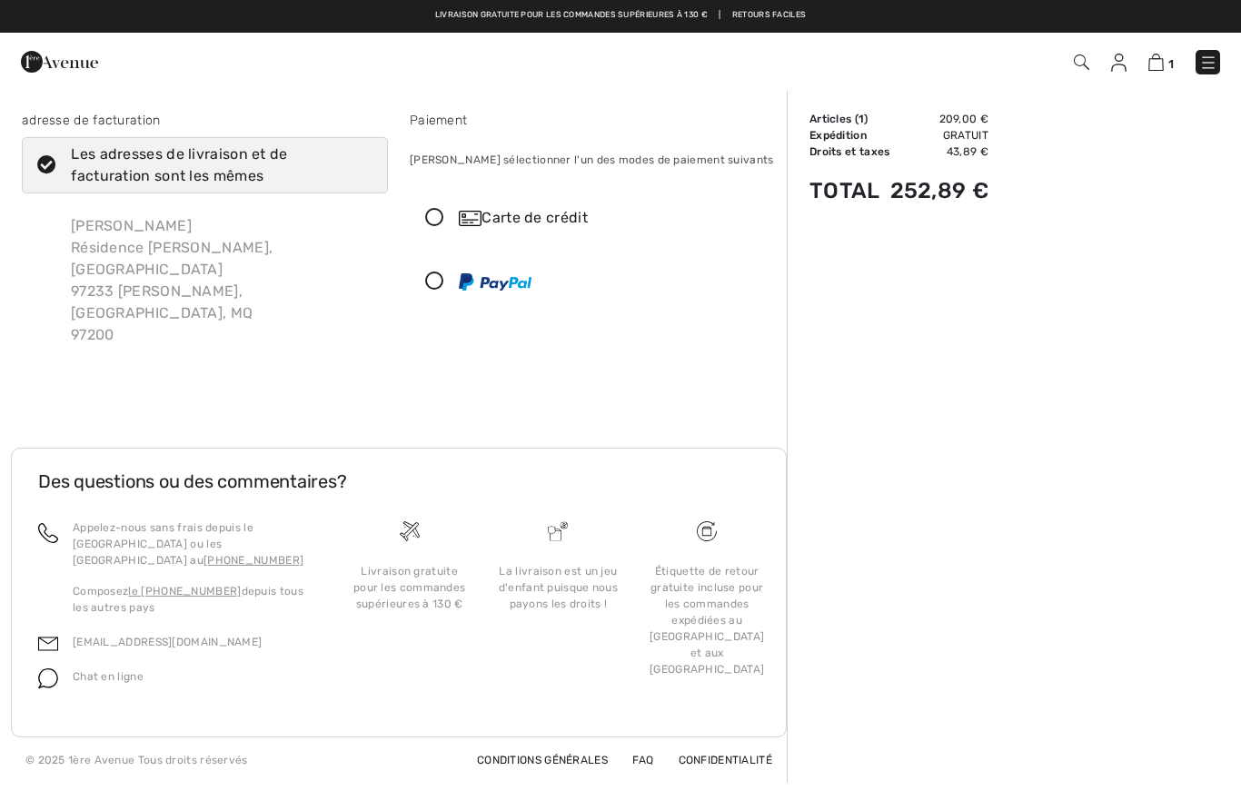
click at [431, 216] on icon at bounding box center [435, 218] width 48 height 19
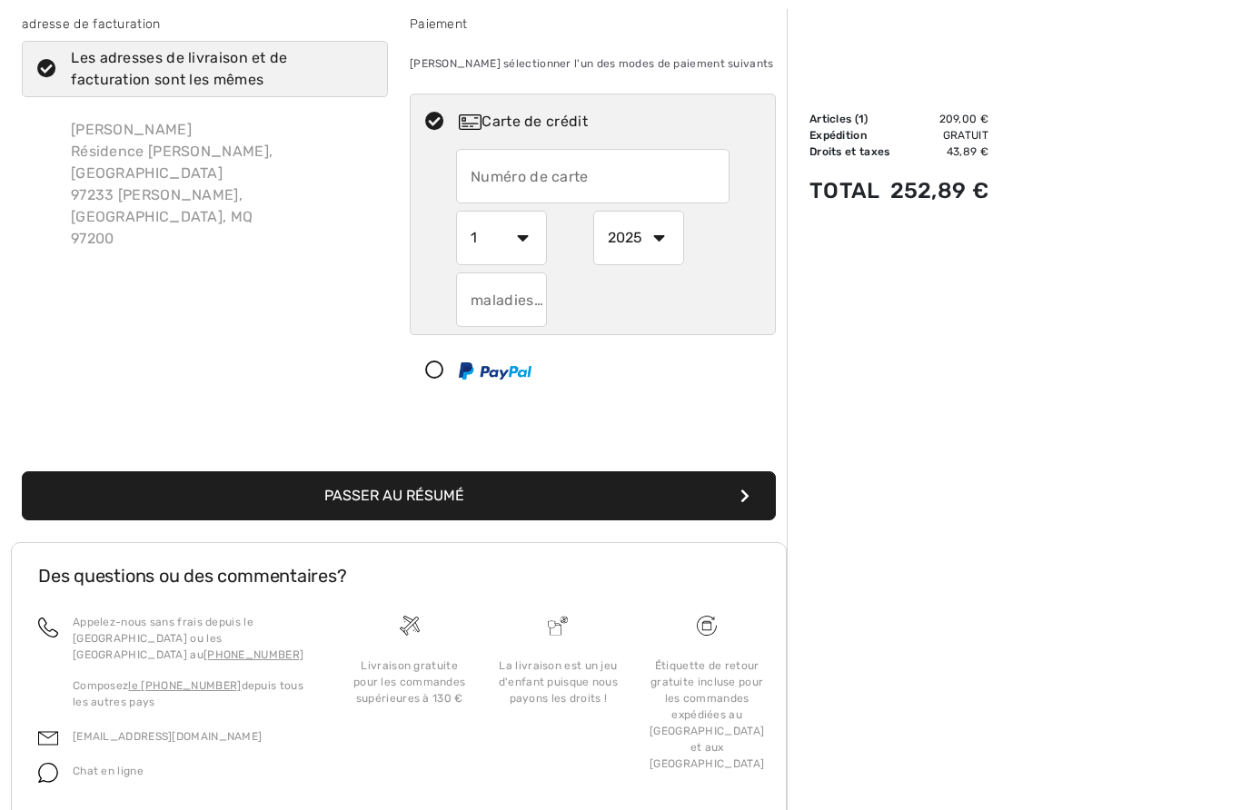
scroll to position [147, 0]
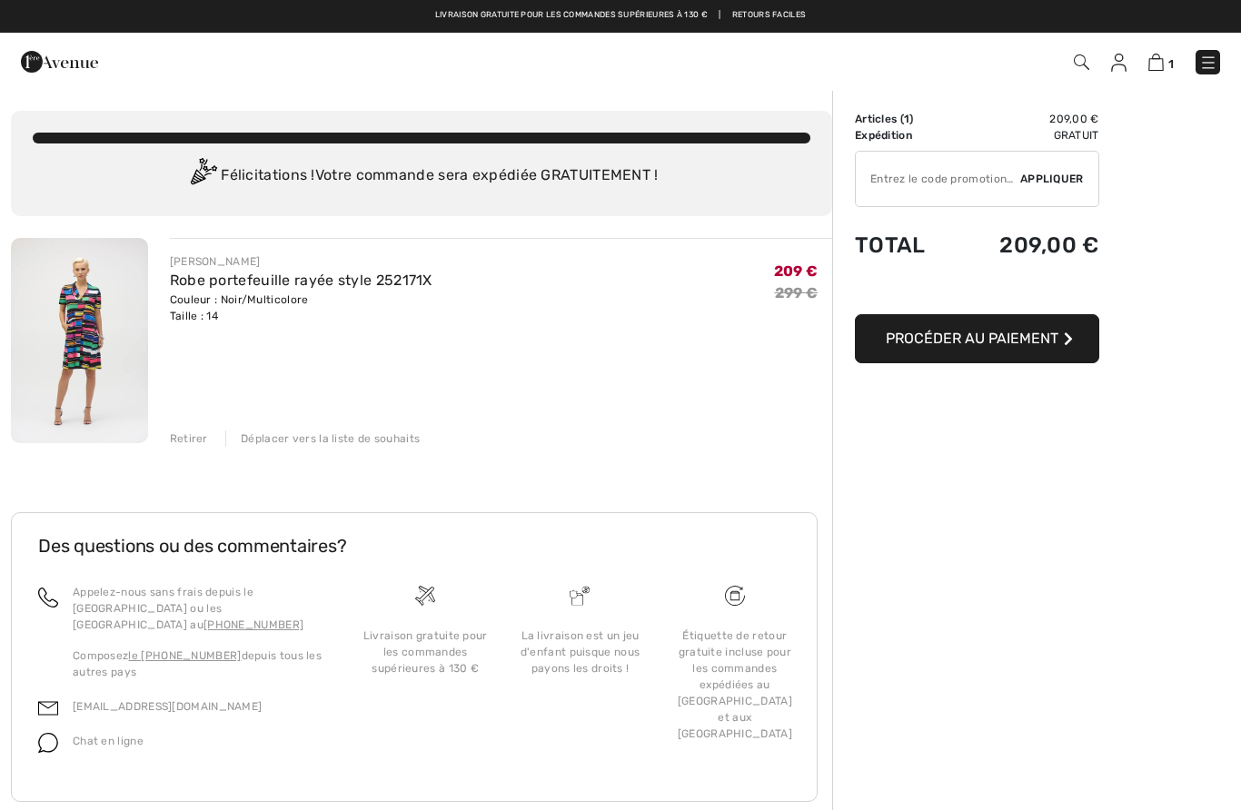
click at [81, 343] on img at bounding box center [79, 340] width 137 height 205
